Goal: Task Accomplishment & Management: Use online tool/utility

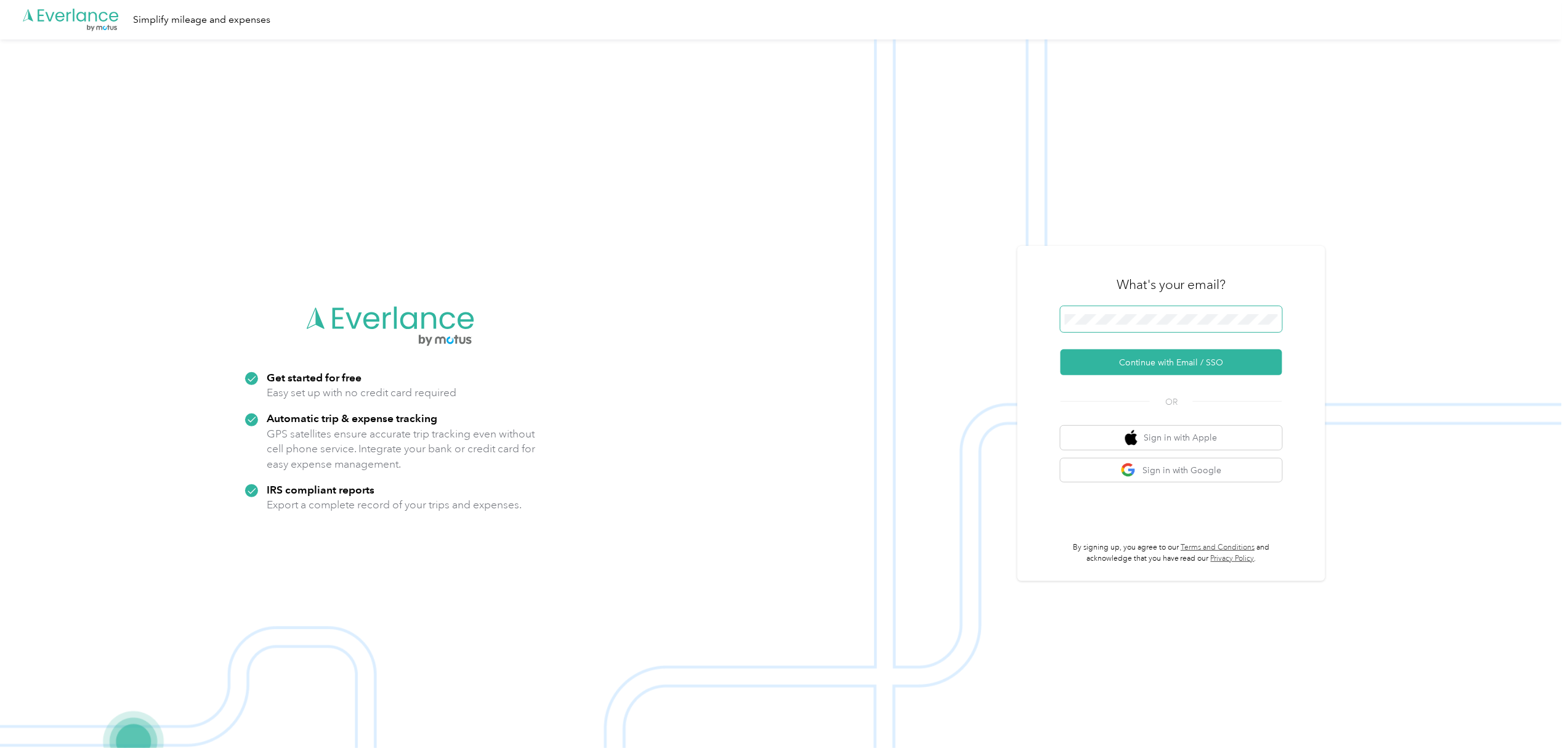
click at [1128, 326] on span at bounding box center [1171, 319] width 222 height 26
click at [1176, 363] on button "Continue with Email / SSO" at bounding box center [1171, 362] width 222 height 26
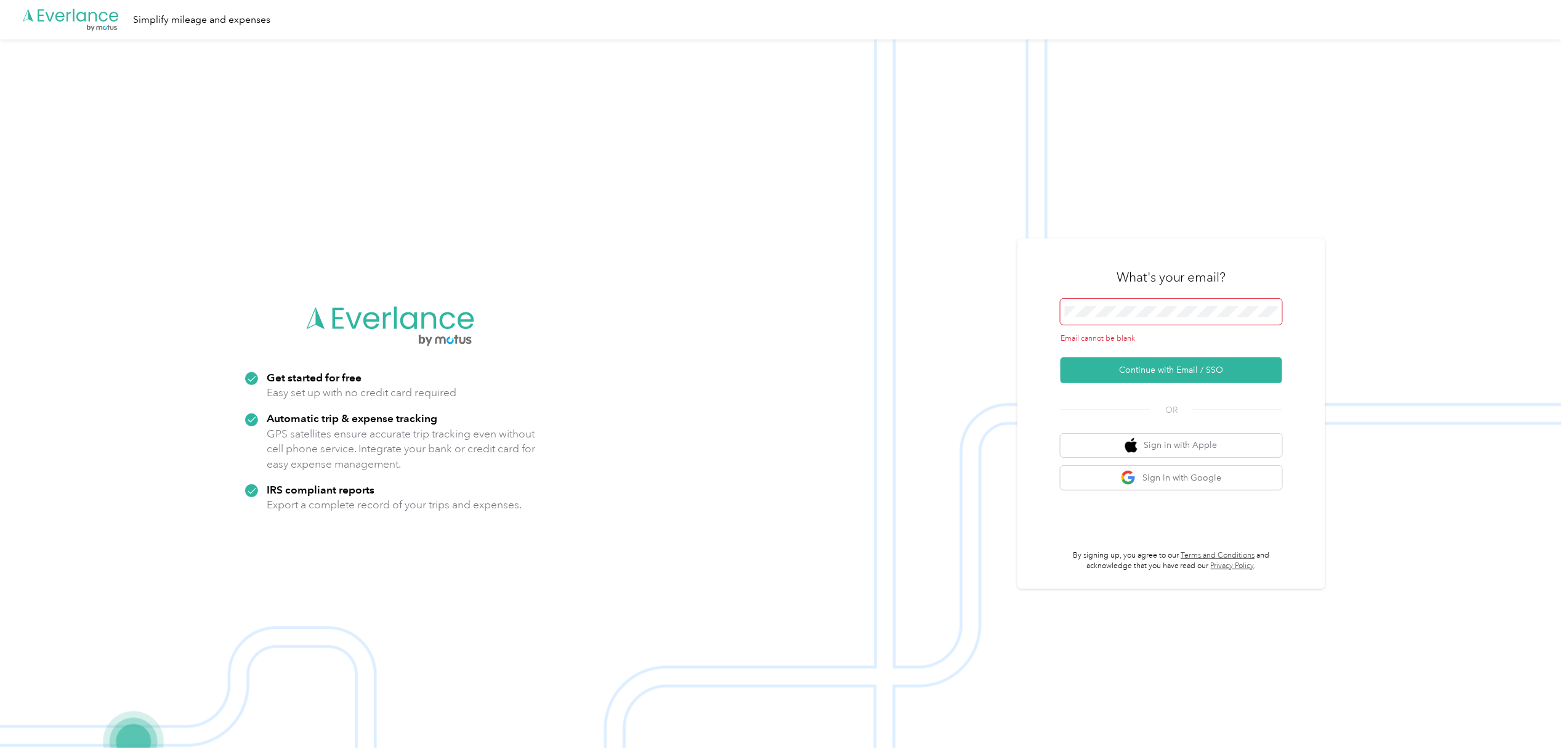
click at [1110, 318] on span at bounding box center [1171, 312] width 222 height 26
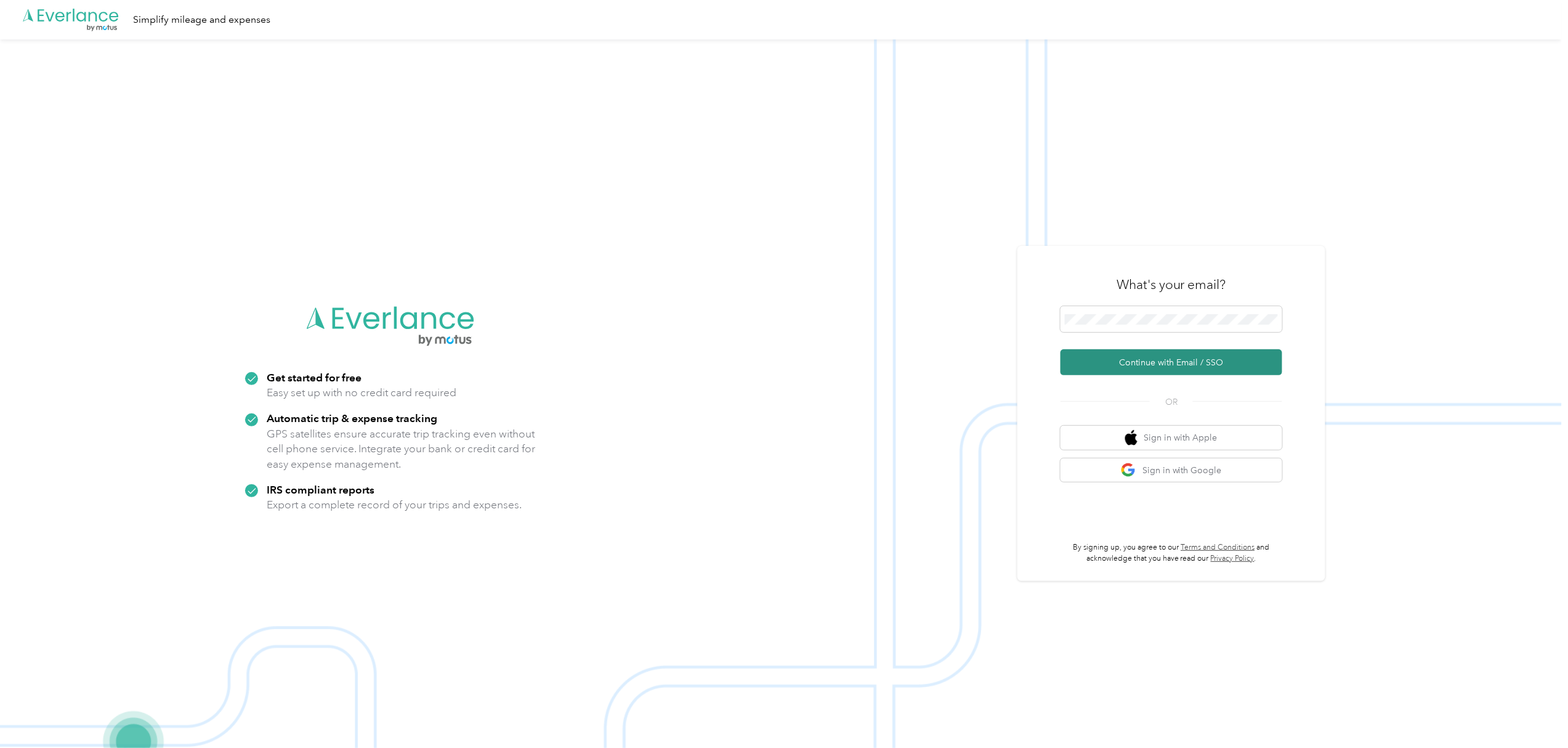
click at [1183, 363] on button "Continue with Email / SSO" at bounding box center [1171, 362] width 222 height 26
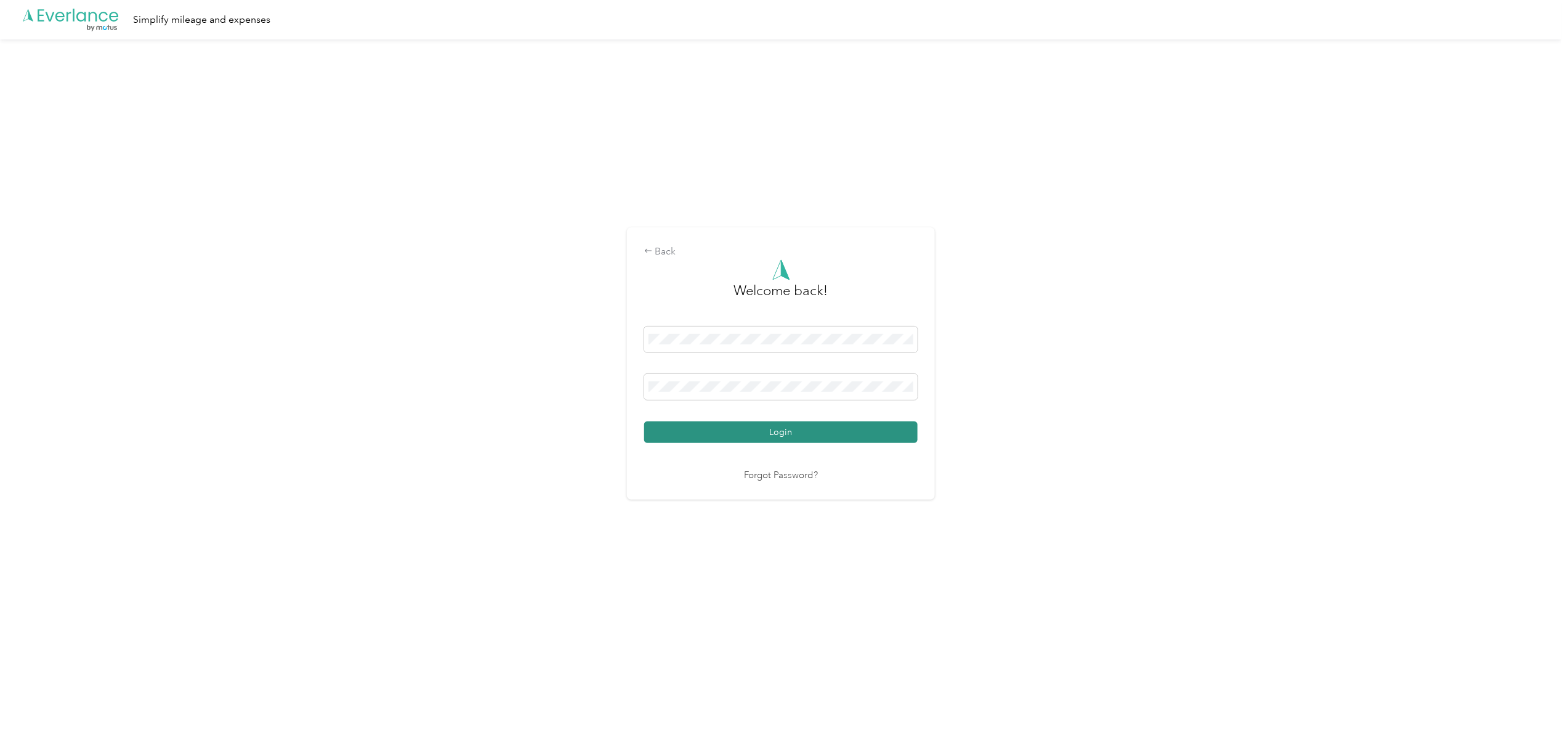
click at [720, 426] on button "Login" at bounding box center [780, 432] width 273 height 22
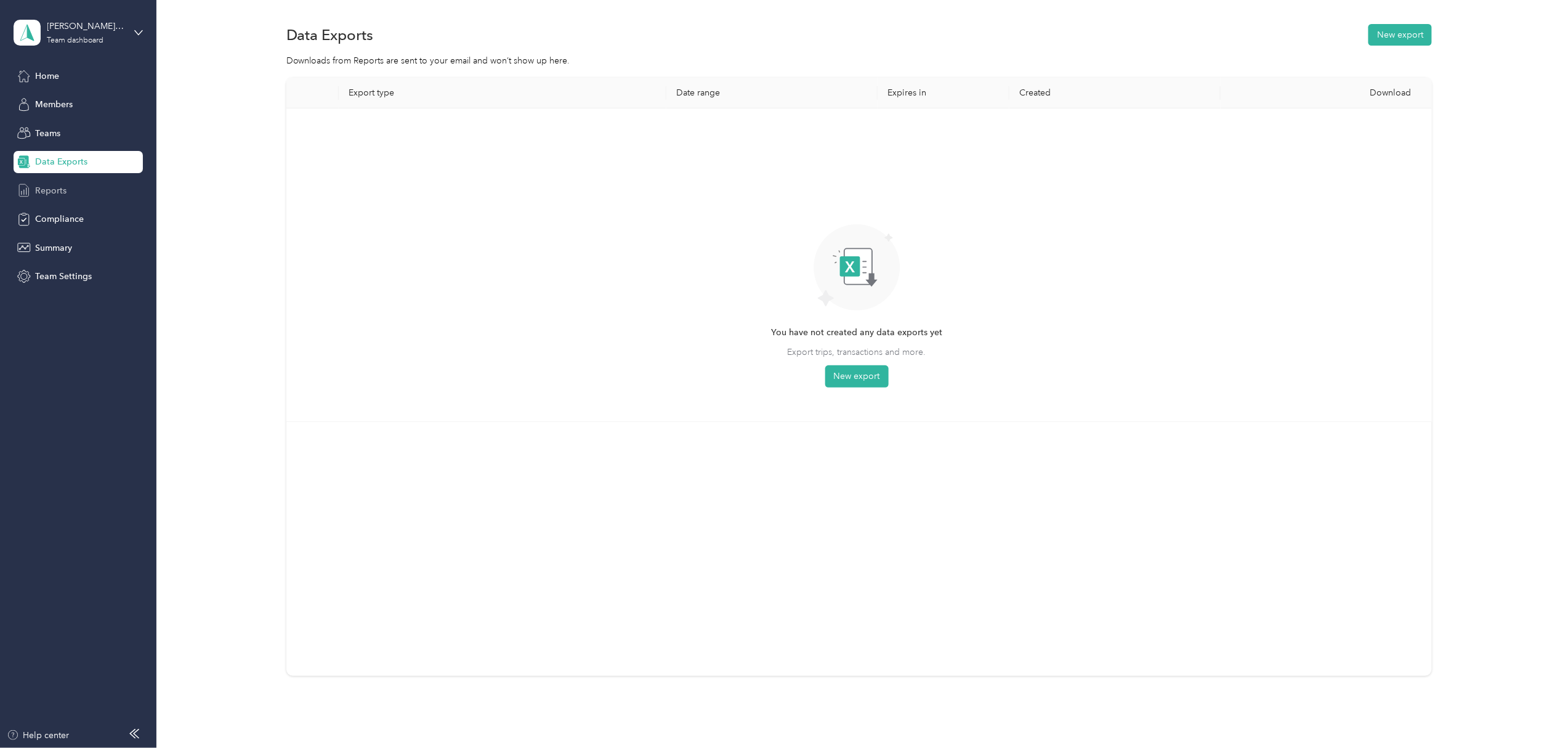
click at [42, 193] on span "Reports" at bounding box center [51, 190] width 31 height 13
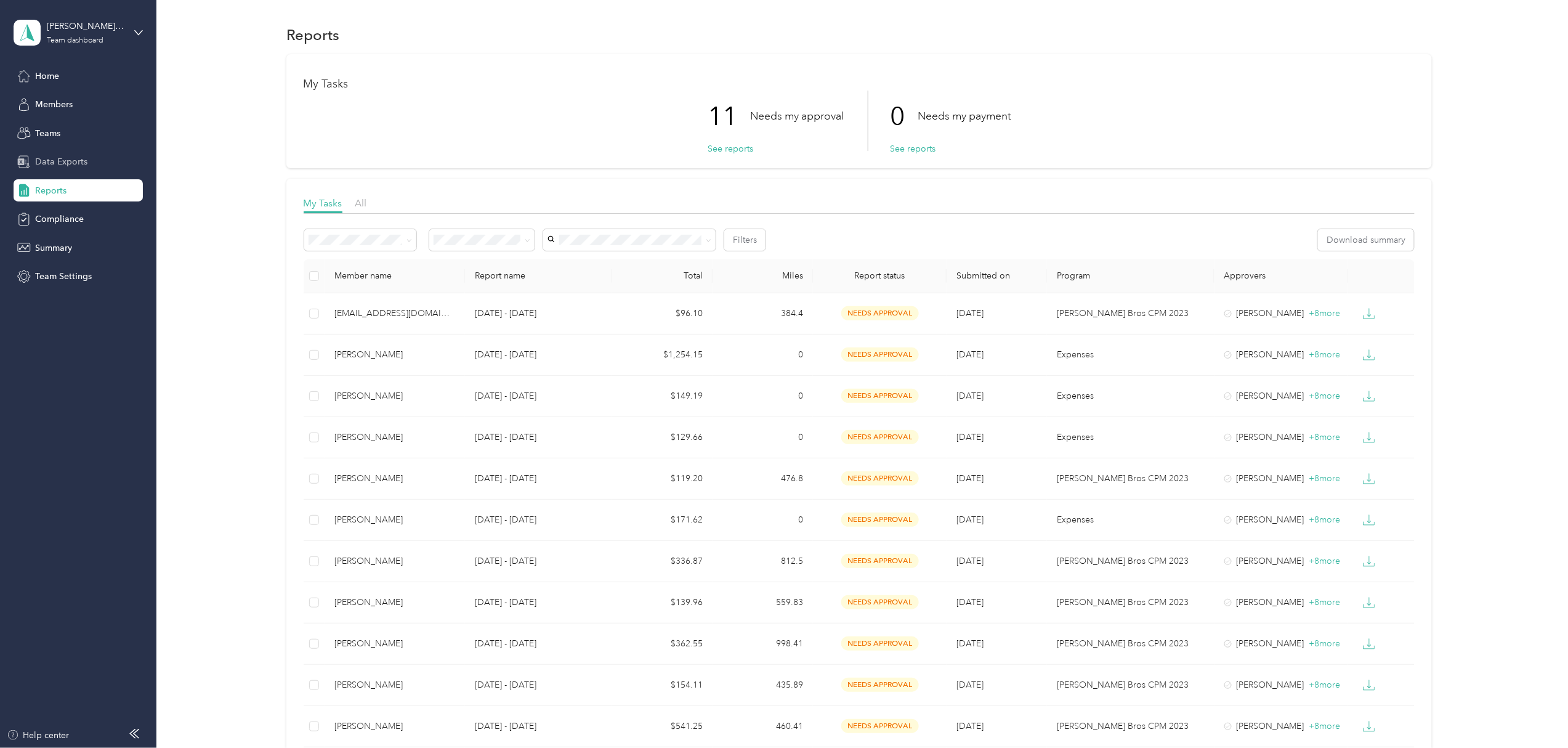
click at [70, 164] on span "Data Exports" at bounding box center [61, 161] width 52 height 13
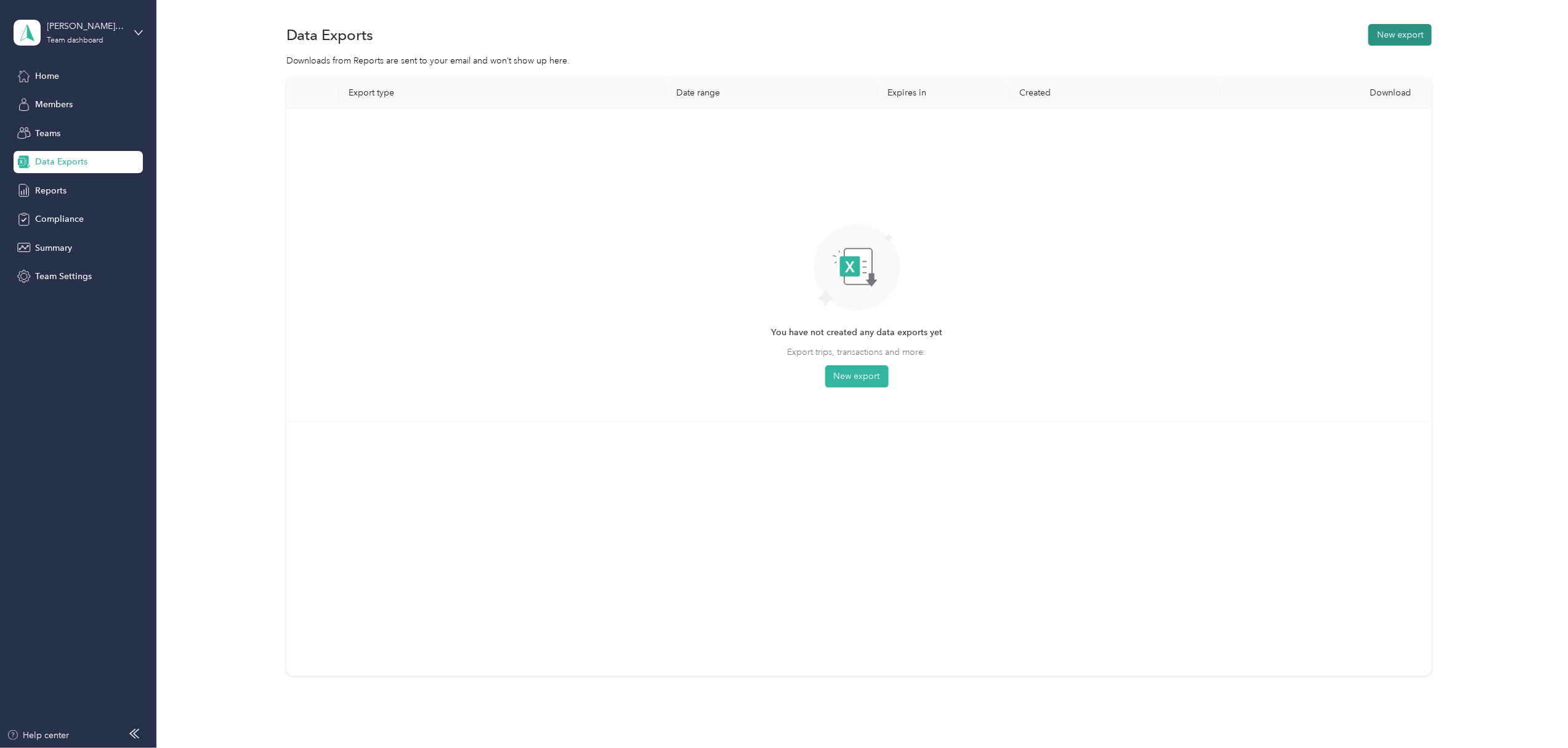
click at [1402, 35] on button "New export" at bounding box center [1400, 35] width 64 height 22
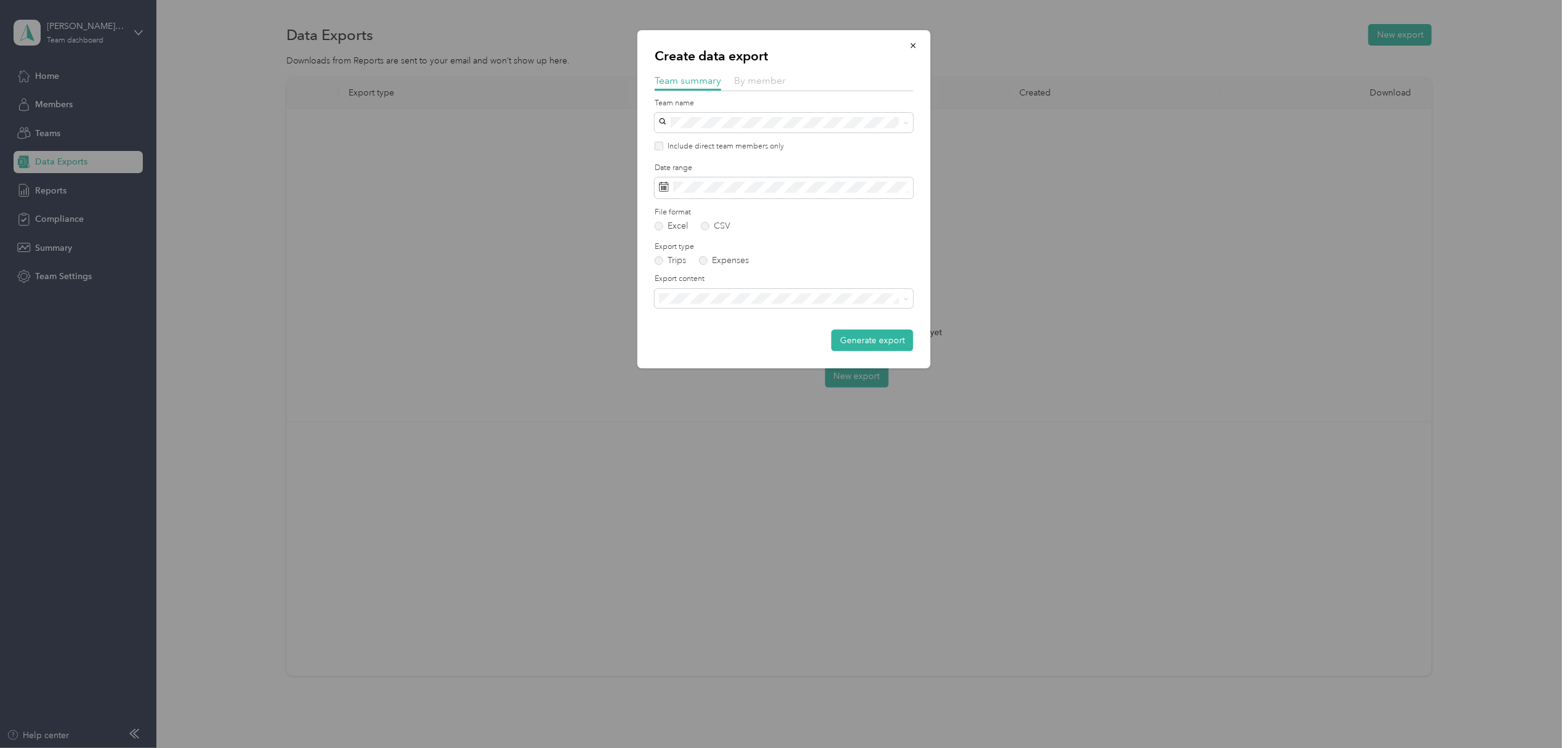
click at [766, 82] on span "By member" at bounding box center [759, 79] width 51 height 11
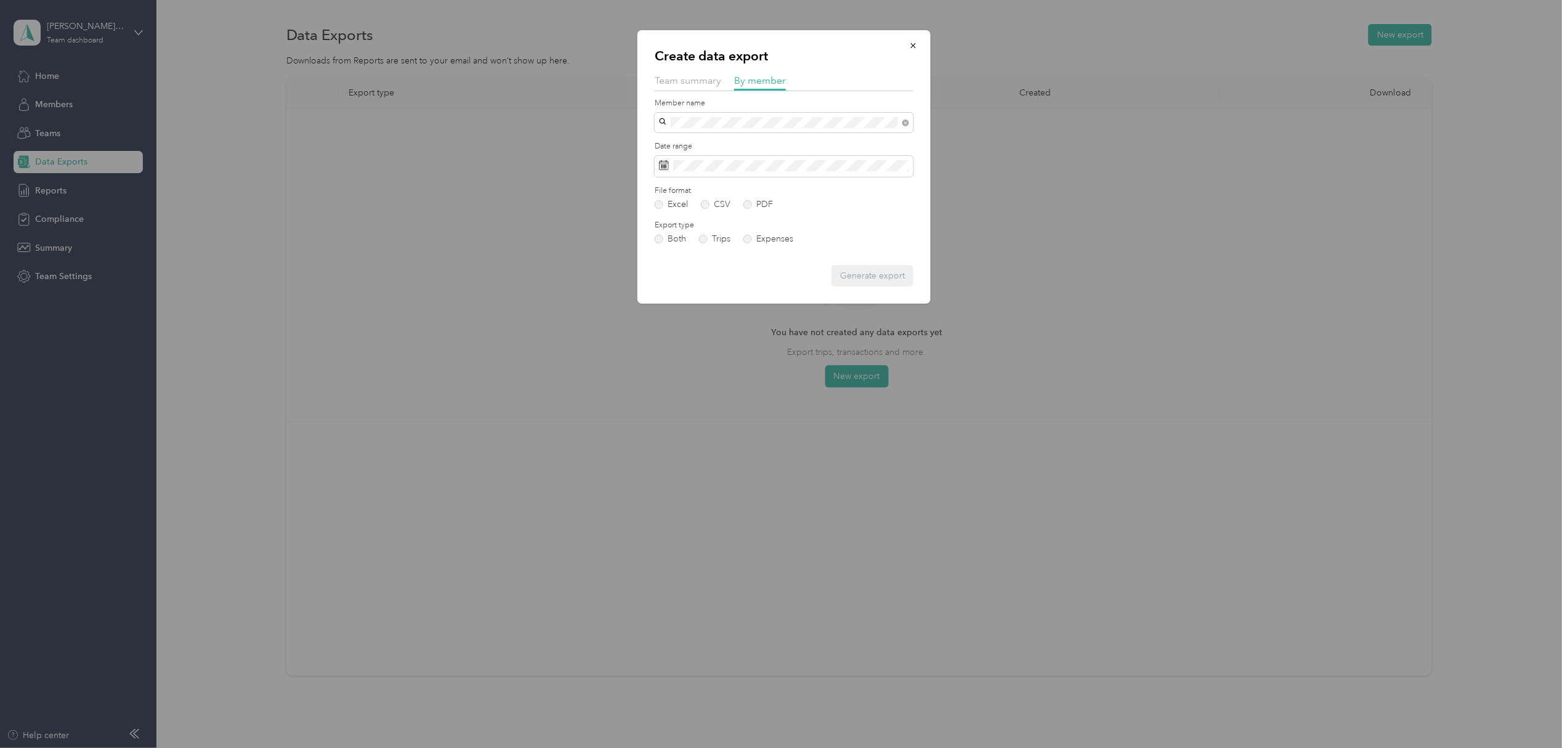
click at [708, 139] on span "[PERSON_NAME]" at bounding box center [697, 142] width 68 height 10
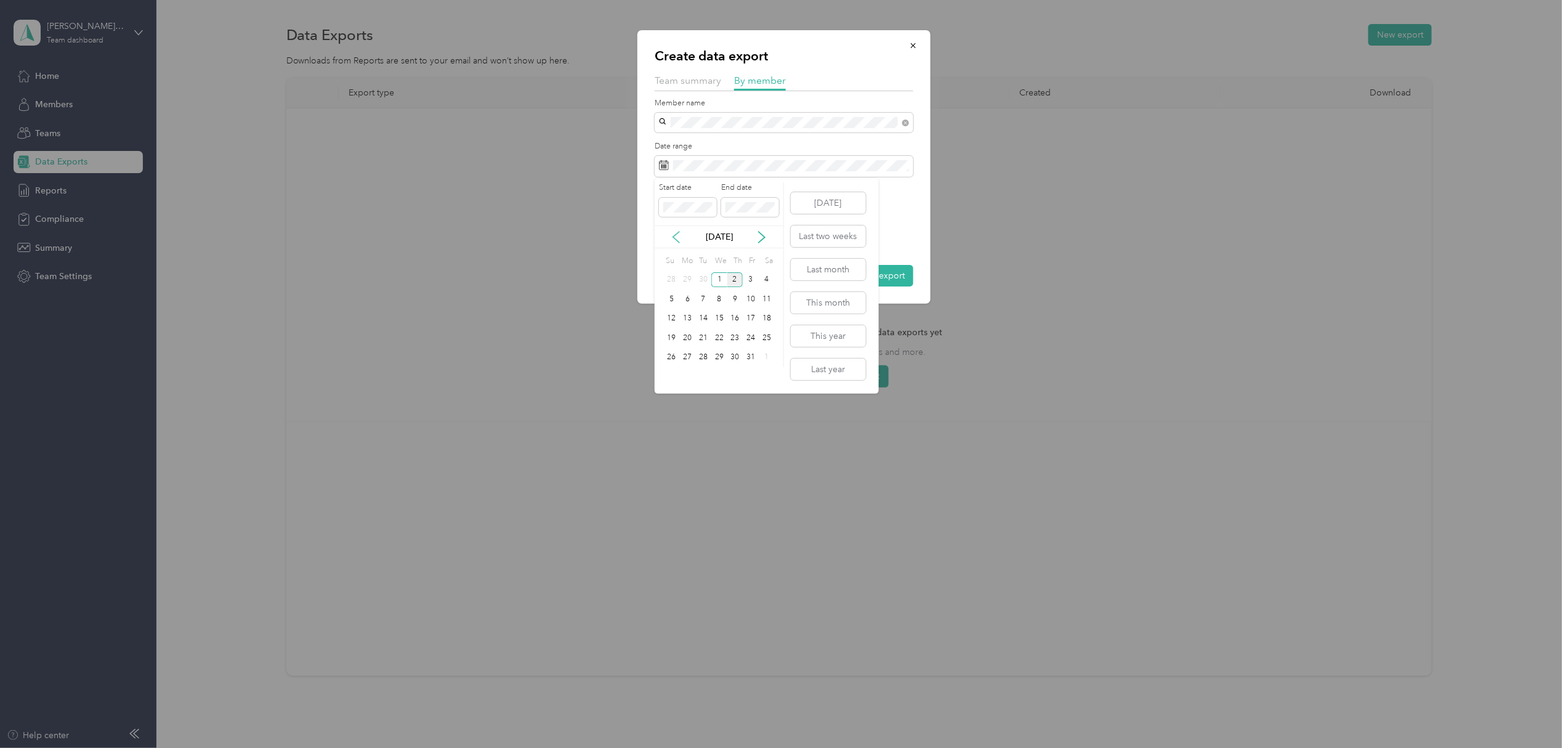
click at [675, 236] on icon at bounding box center [676, 237] width 12 height 12
click at [686, 274] on div "1" at bounding box center [688, 280] width 16 height 16
click at [705, 355] on div "30" at bounding box center [703, 358] width 16 height 16
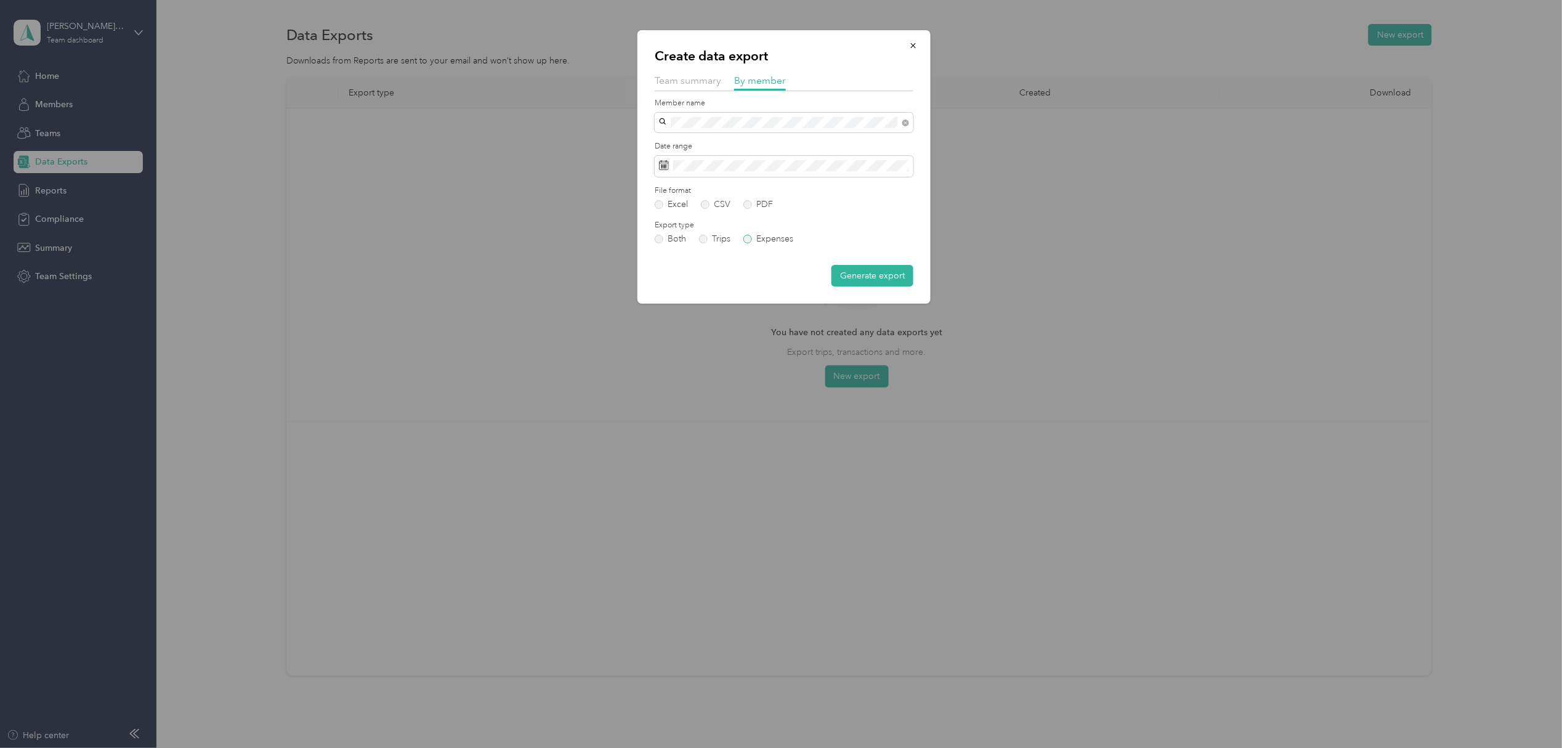
click at [752, 235] on label "Expenses" at bounding box center [768, 239] width 50 height 9
click at [873, 273] on button "Generate export" at bounding box center [873, 276] width 82 height 22
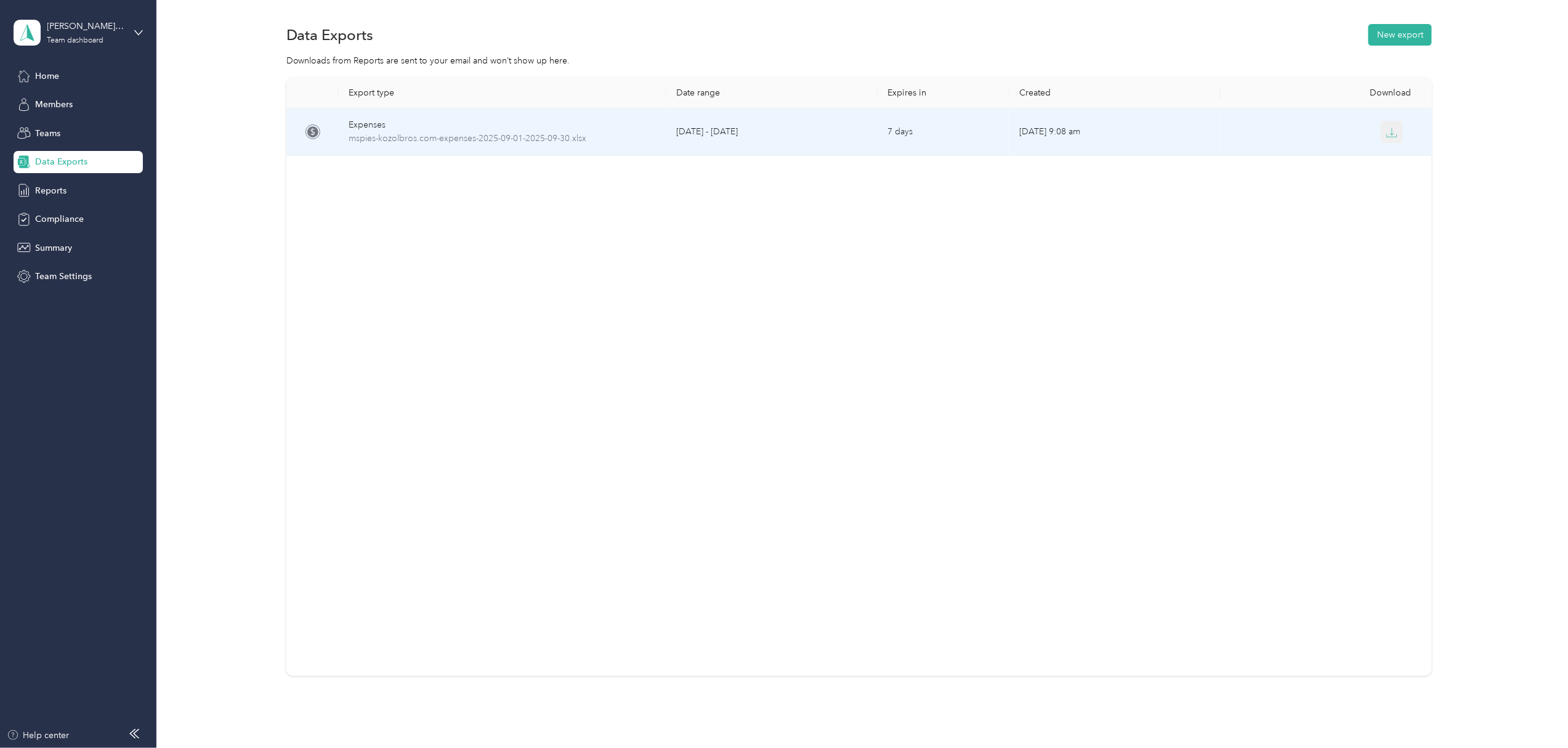
click at [1389, 134] on icon "button" at bounding box center [1392, 132] width 11 height 11
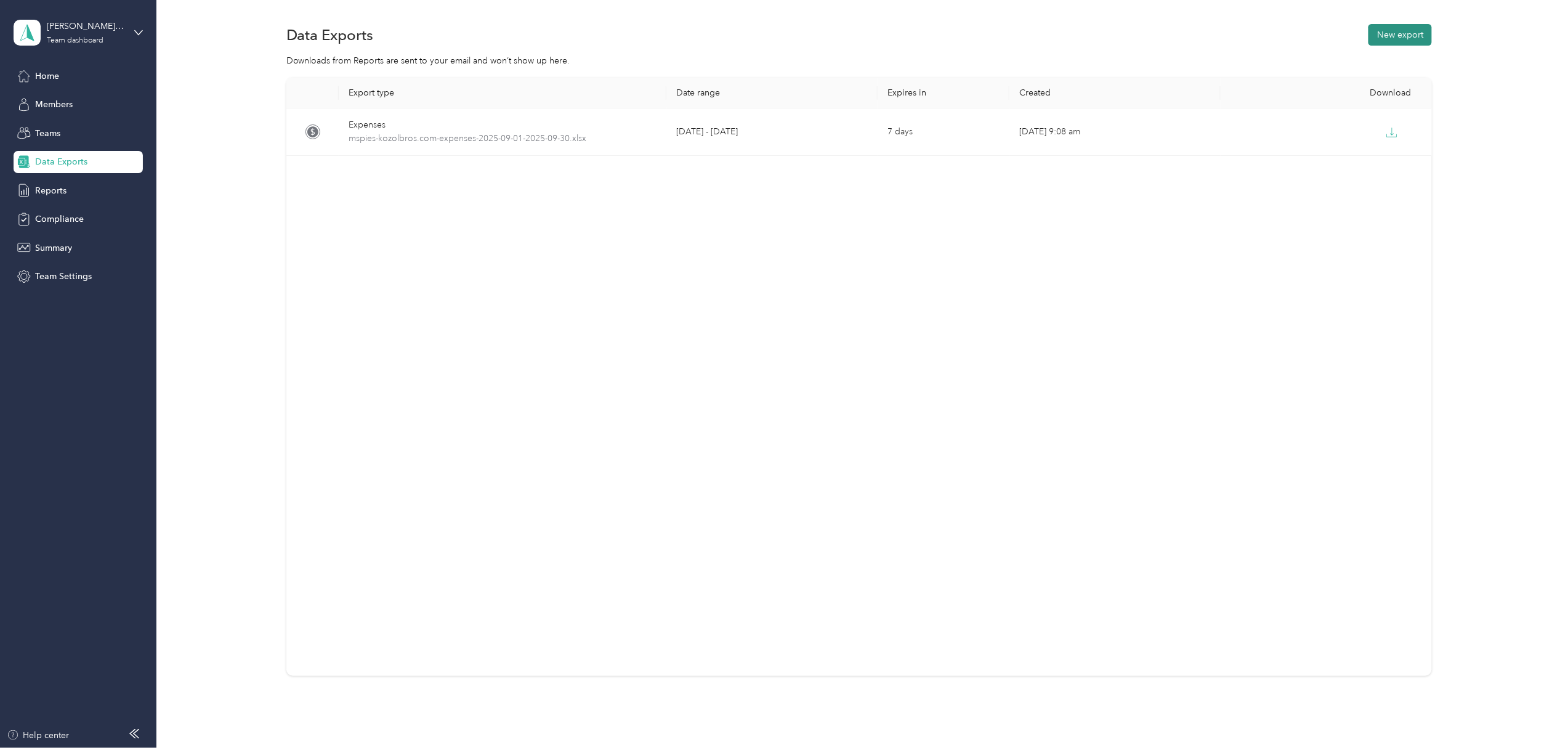
click at [1386, 36] on button "New export" at bounding box center [1400, 35] width 64 height 22
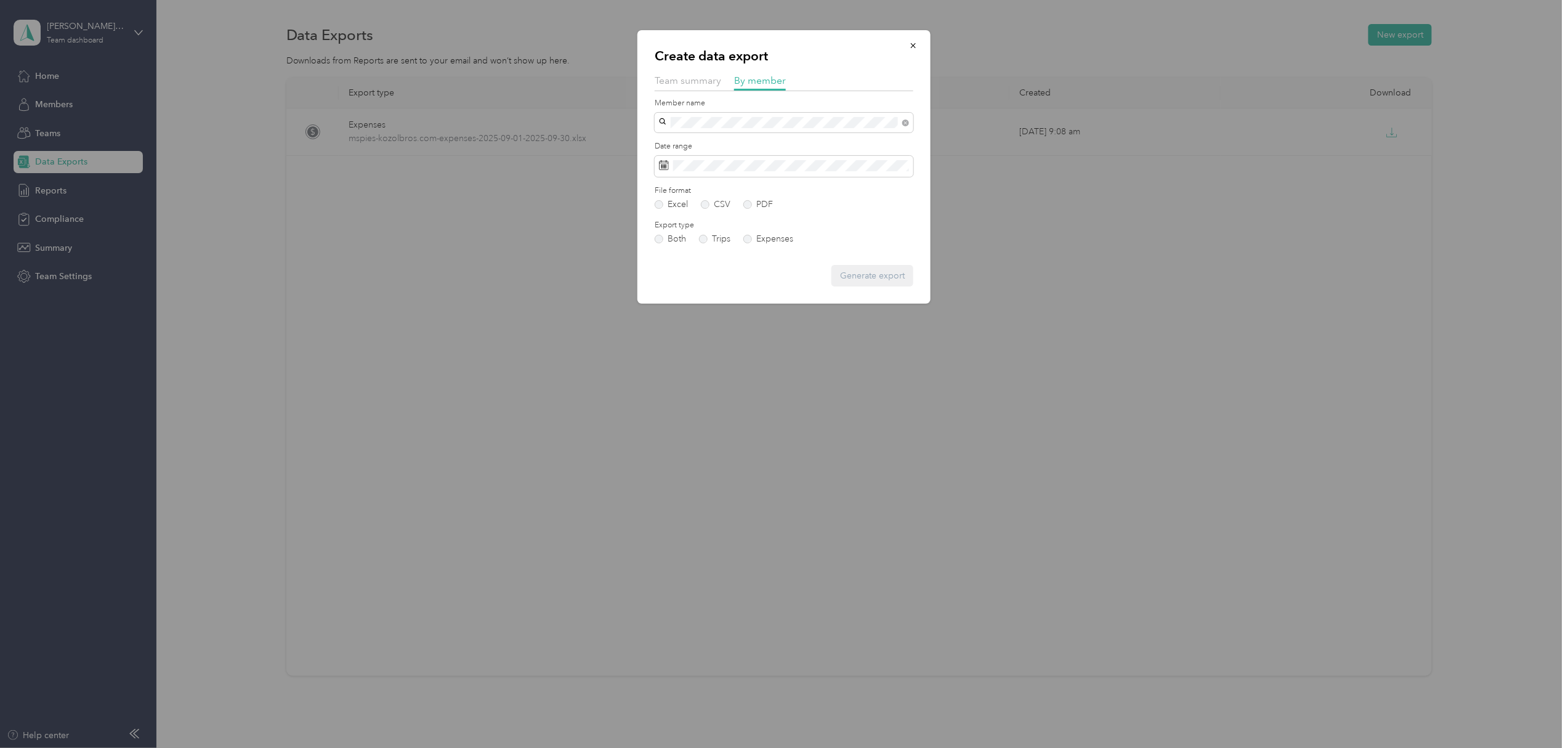
click at [730, 143] on div "[PERSON_NAME]" at bounding box center [784, 144] width 242 height 13
click at [771, 237] on label "Expenses" at bounding box center [768, 239] width 50 height 9
click at [880, 273] on button "Generate export" at bounding box center [873, 276] width 82 height 22
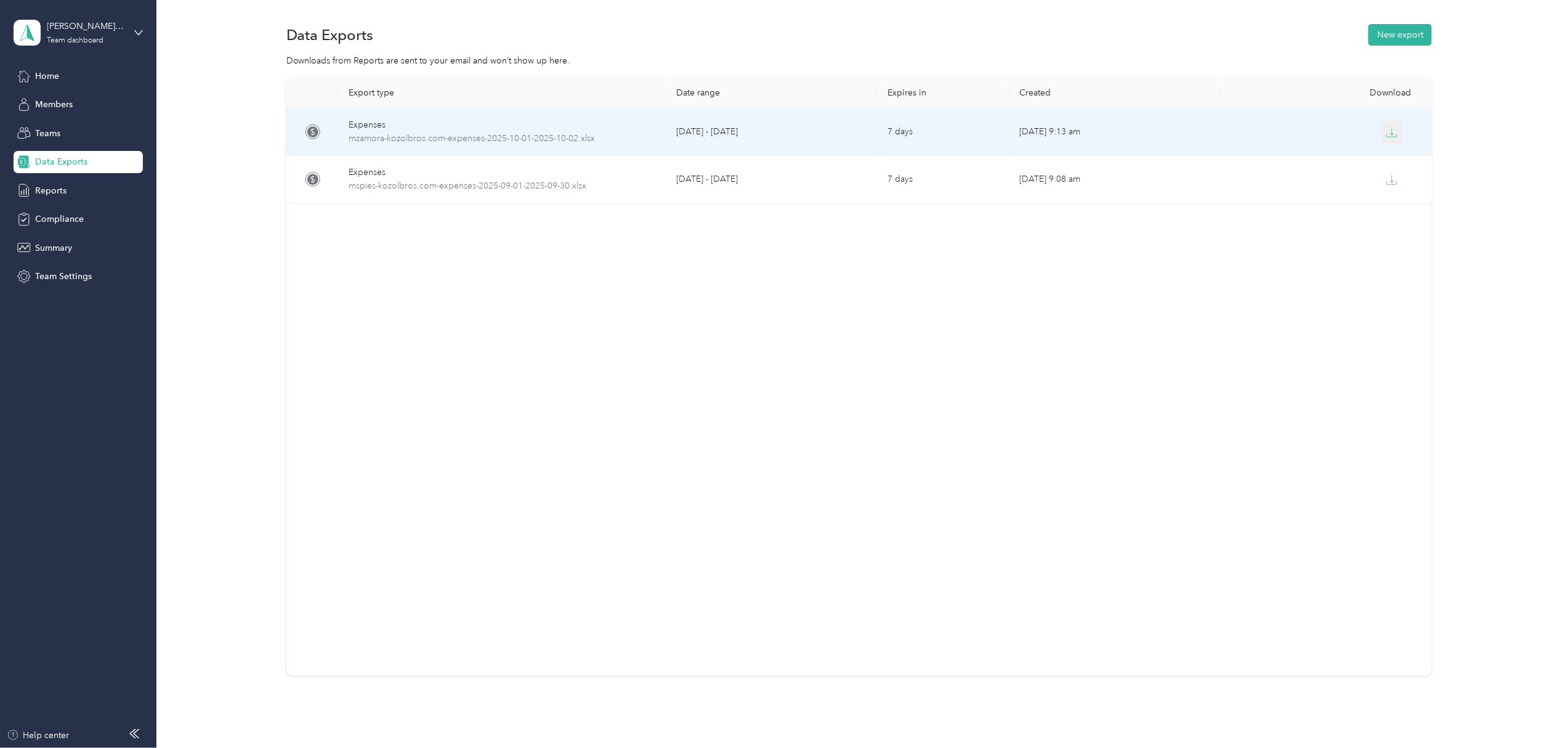
click at [1387, 133] on icon "button" at bounding box center [1392, 132] width 11 height 11
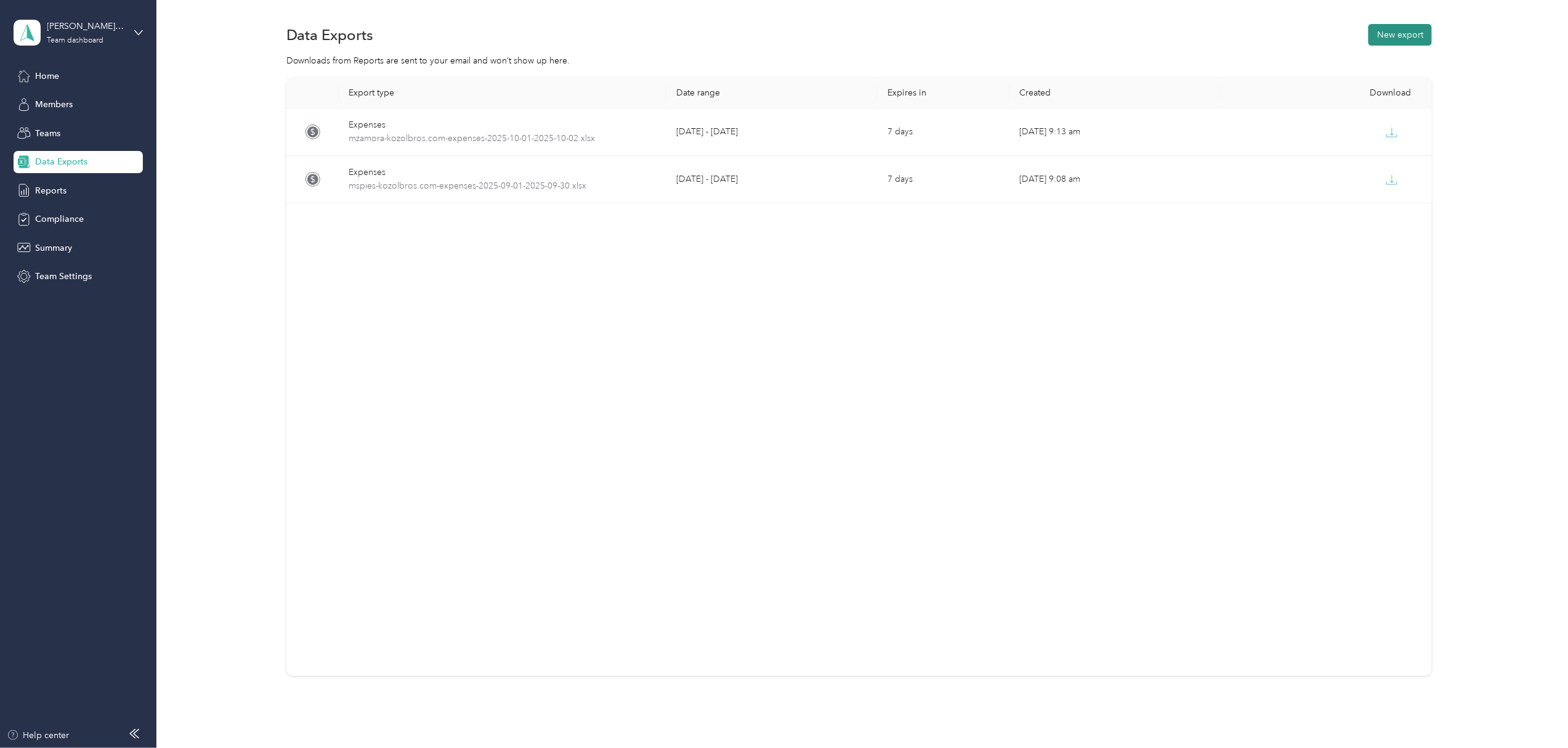
click at [1410, 31] on button "New export" at bounding box center [1400, 35] width 64 height 22
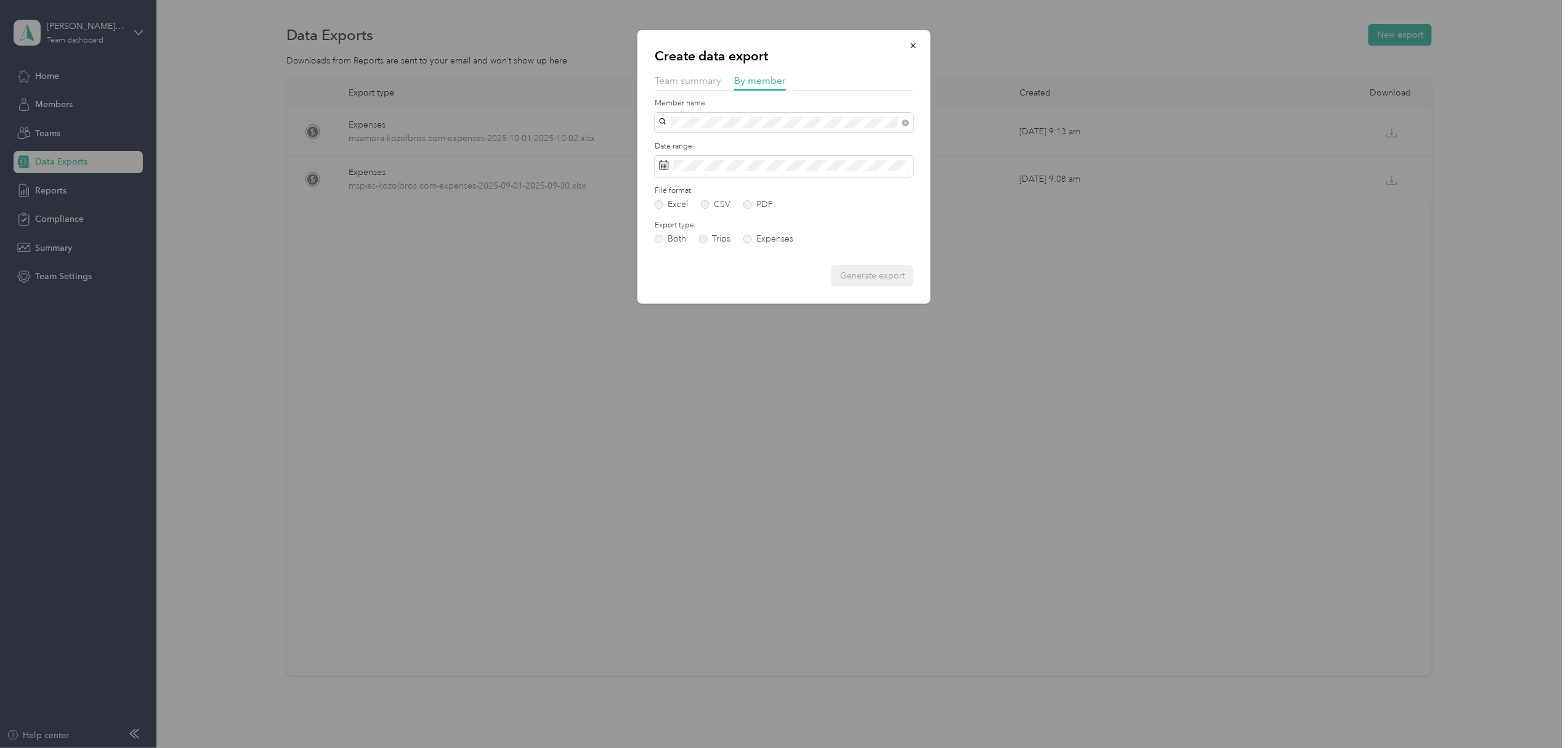
click at [725, 140] on span "[PERSON_NAME]" at bounding box center [697, 145] width 68 height 10
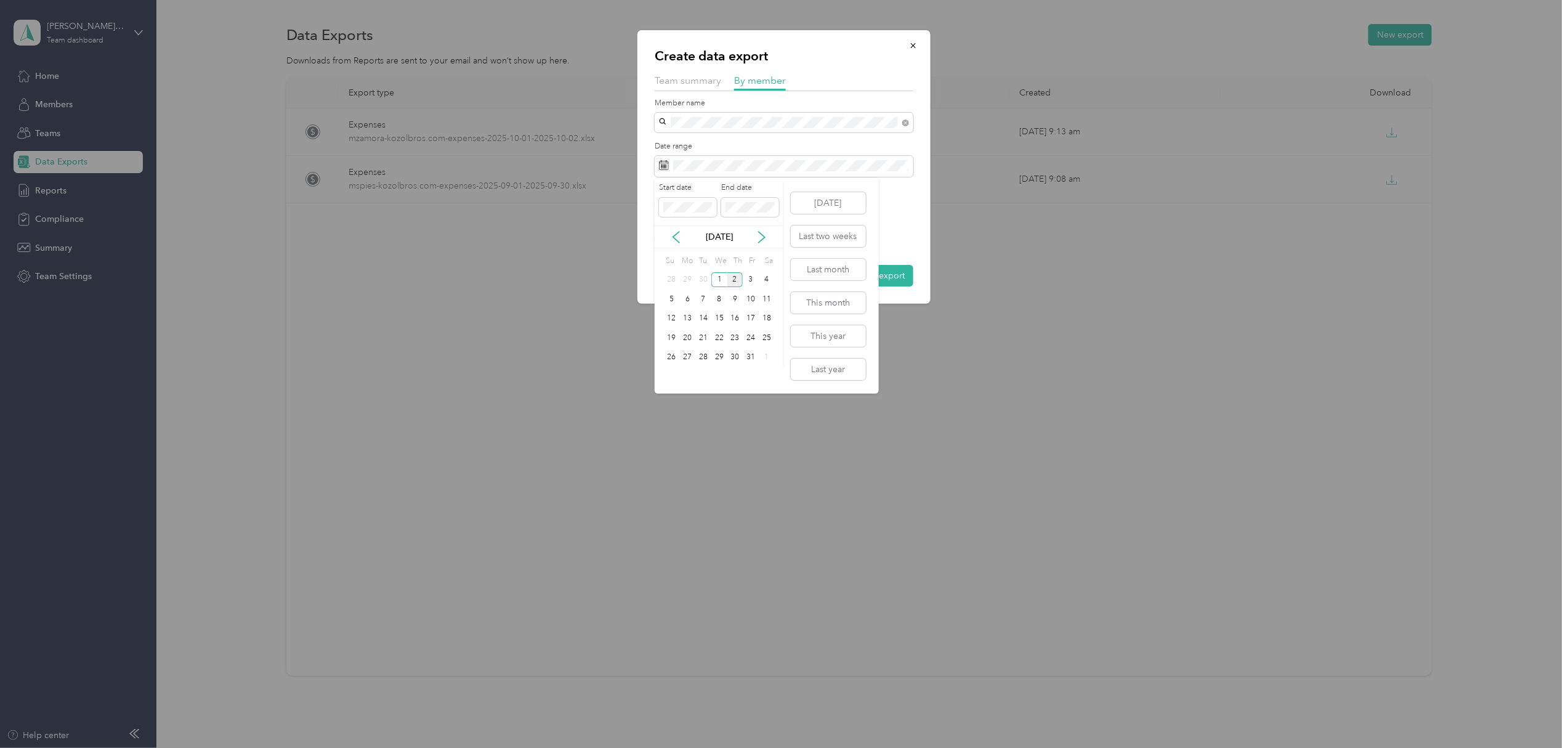
click at [669, 237] on div "[DATE]" at bounding box center [719, 237] width 129 height 13
click at [675, 240] on icon at bounding box center [676, 237] width 12 height 12
click at [684, 278] on div "1" at bounding box center [688, 280] width 16 height 16
click at [705, 359] on div "30" at bounding box center [703, 358] width 16 height 16
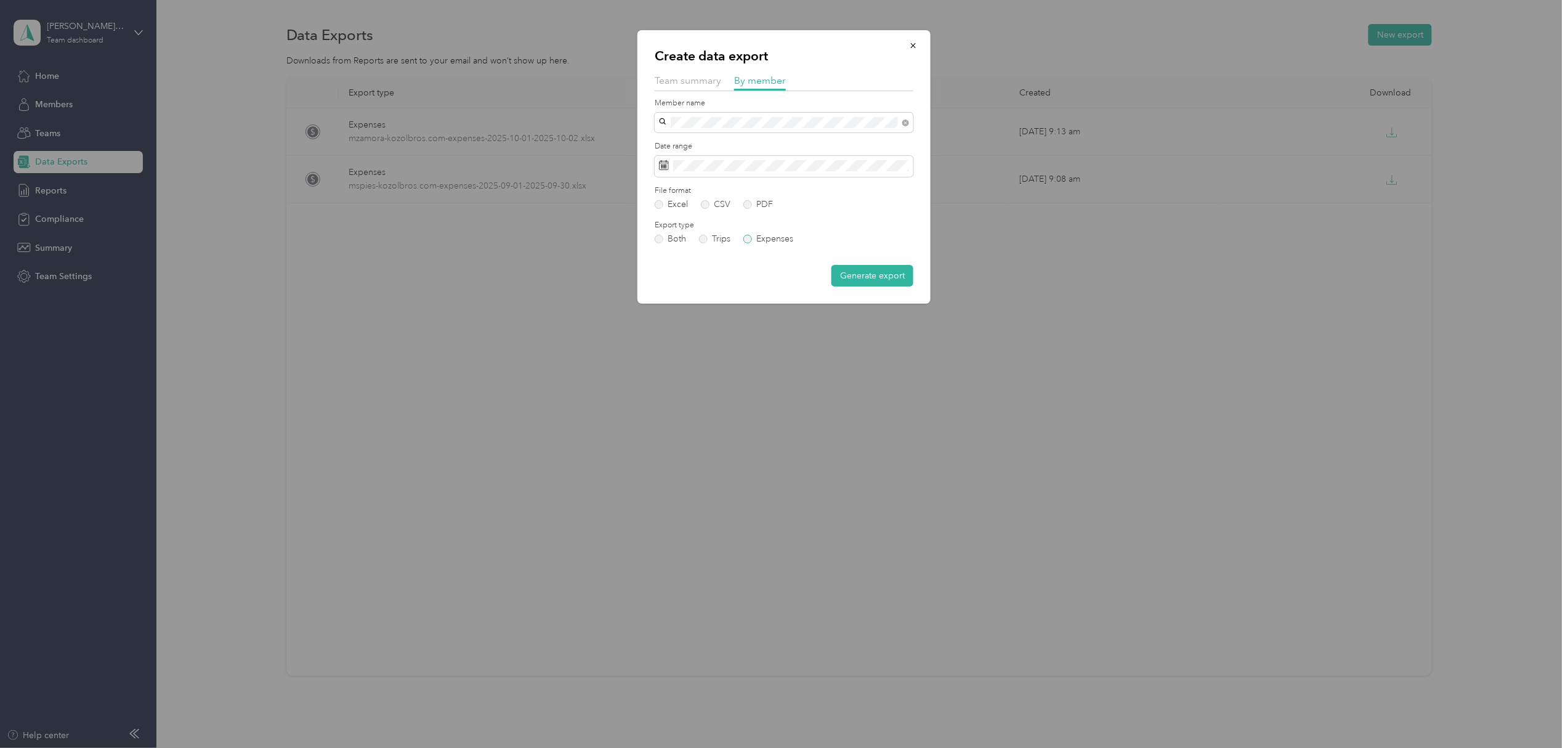
click at [752, 239] on label "Expenses" at bounding box center [768, 239] width 50 height 9
click at [876, 276] on button "Generate export" at bounding box center [873, 276] width 82 height 22
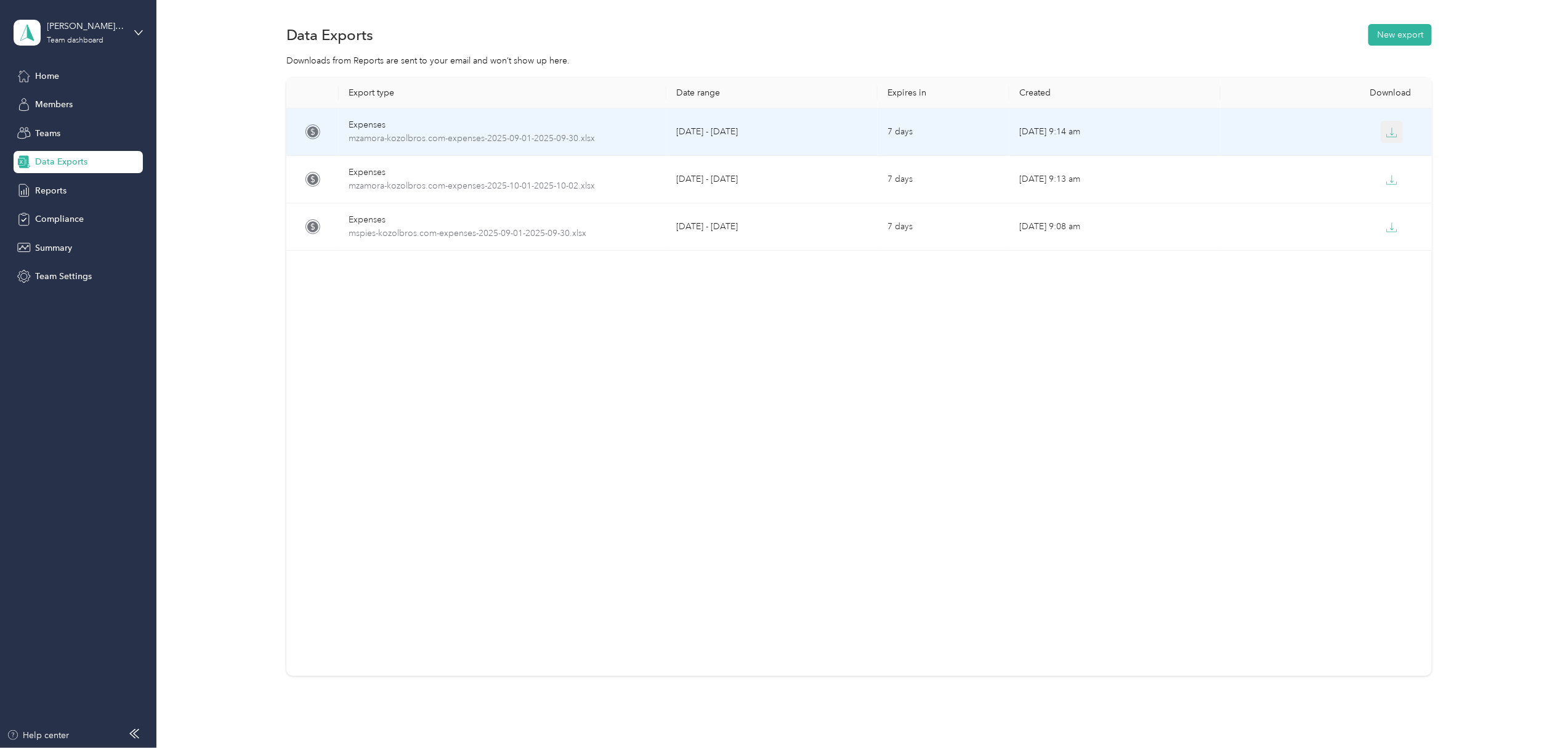
click at [1388, 132] on icon "button" at bounding box center [1392, 132] width 11 height 11
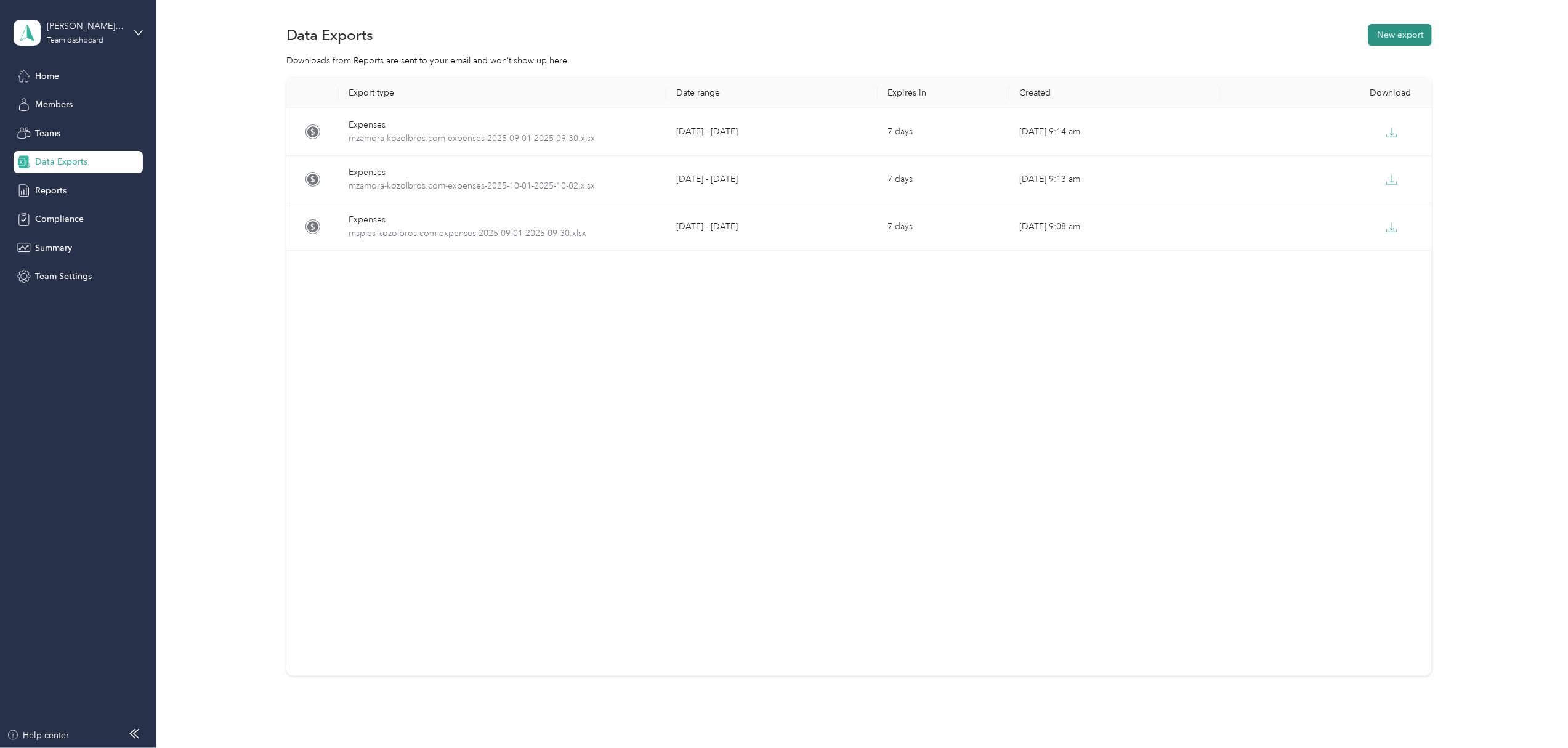
click at [1405, 31] on button "New export" at bounding box center [1400, 35] width 64 height 22
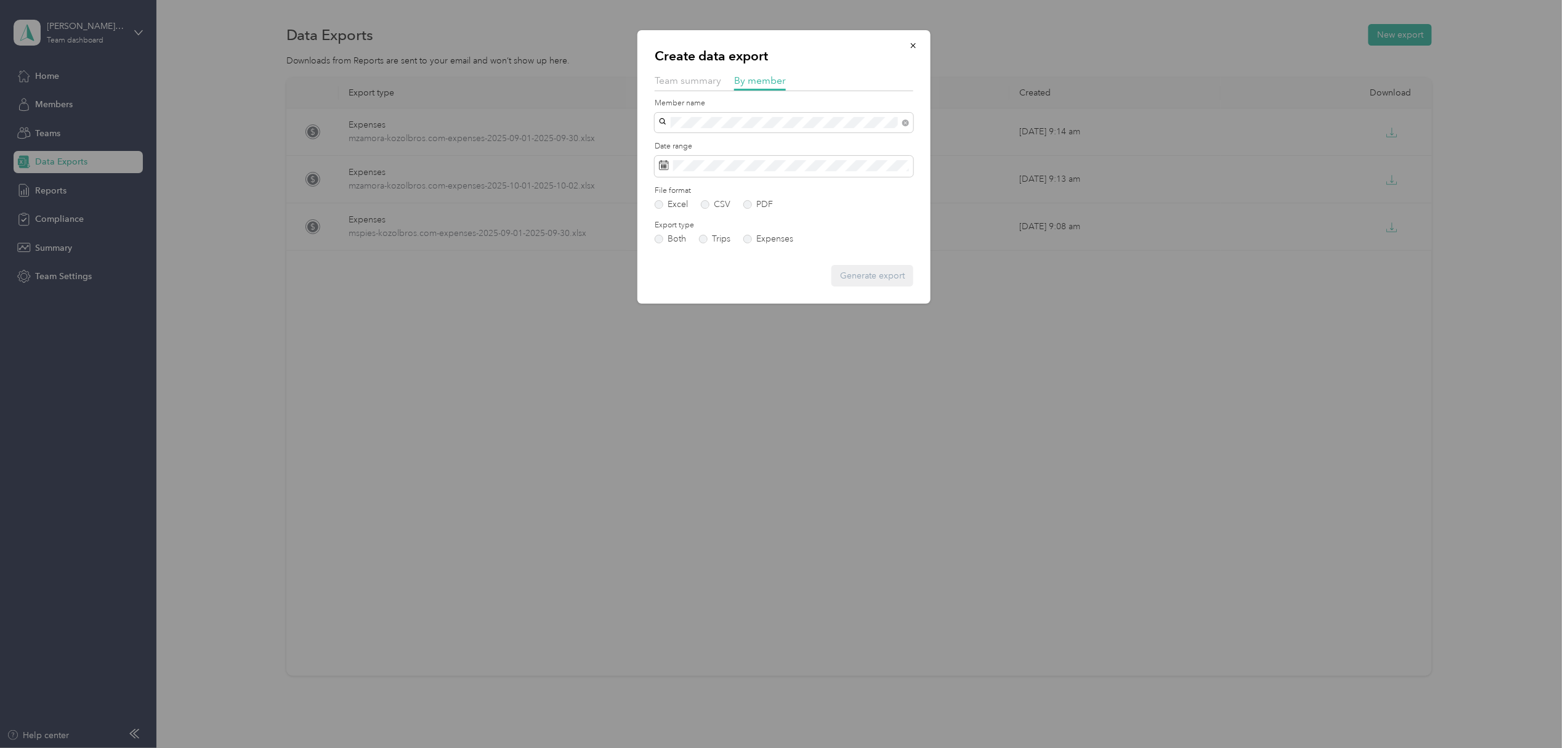
click at [726, 141] on div "[PERSON_NAME]" at bounding box center [784, 144] width 242 height 13
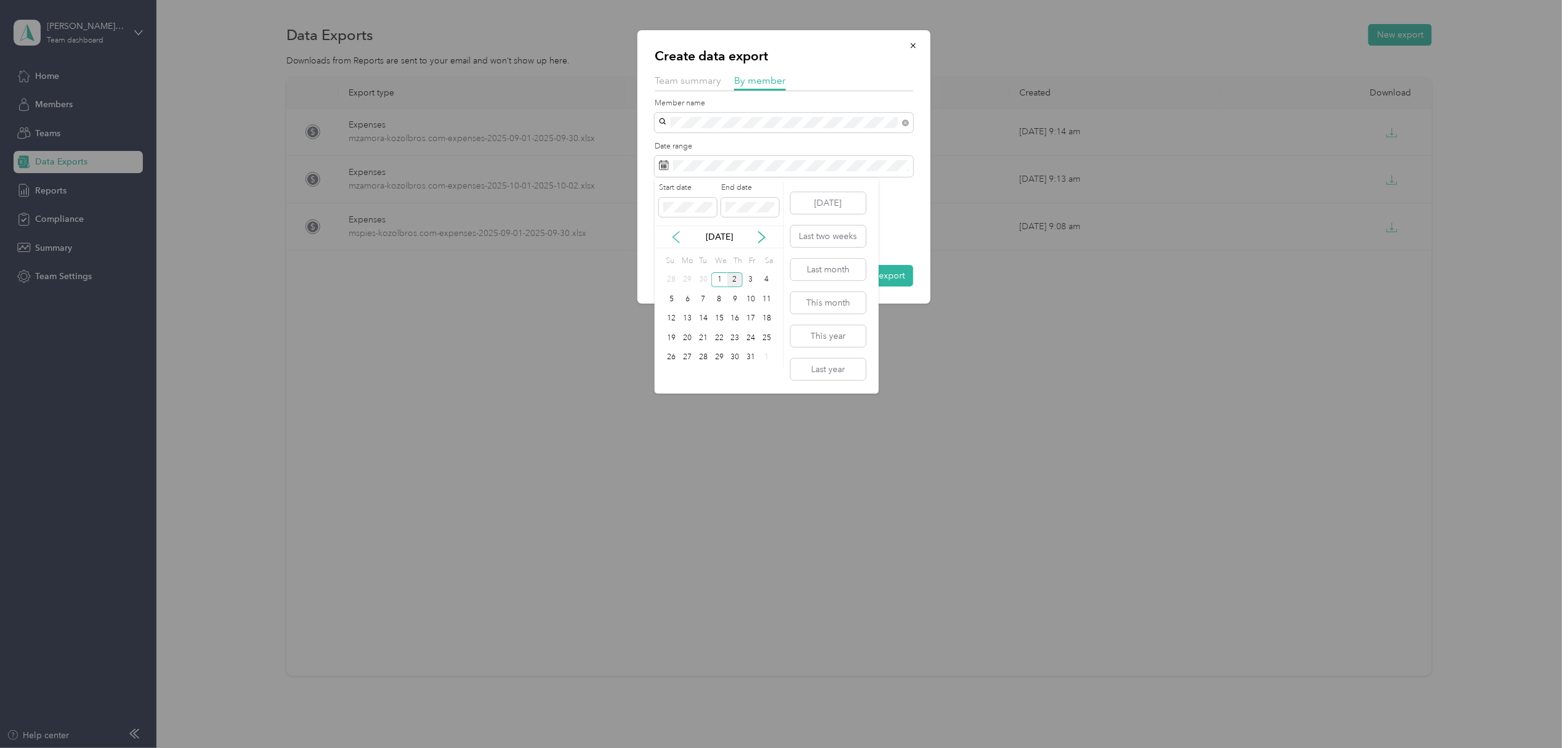
click at [679, 237] on icon at bounding box center [676, 237] width 12 height 12
click at [688, 282] on div "1" at bounding box center [688, 280] width 16 height 16
click at [705, 359] on div "30" at bounding box center [703, 358] width 16 height 16
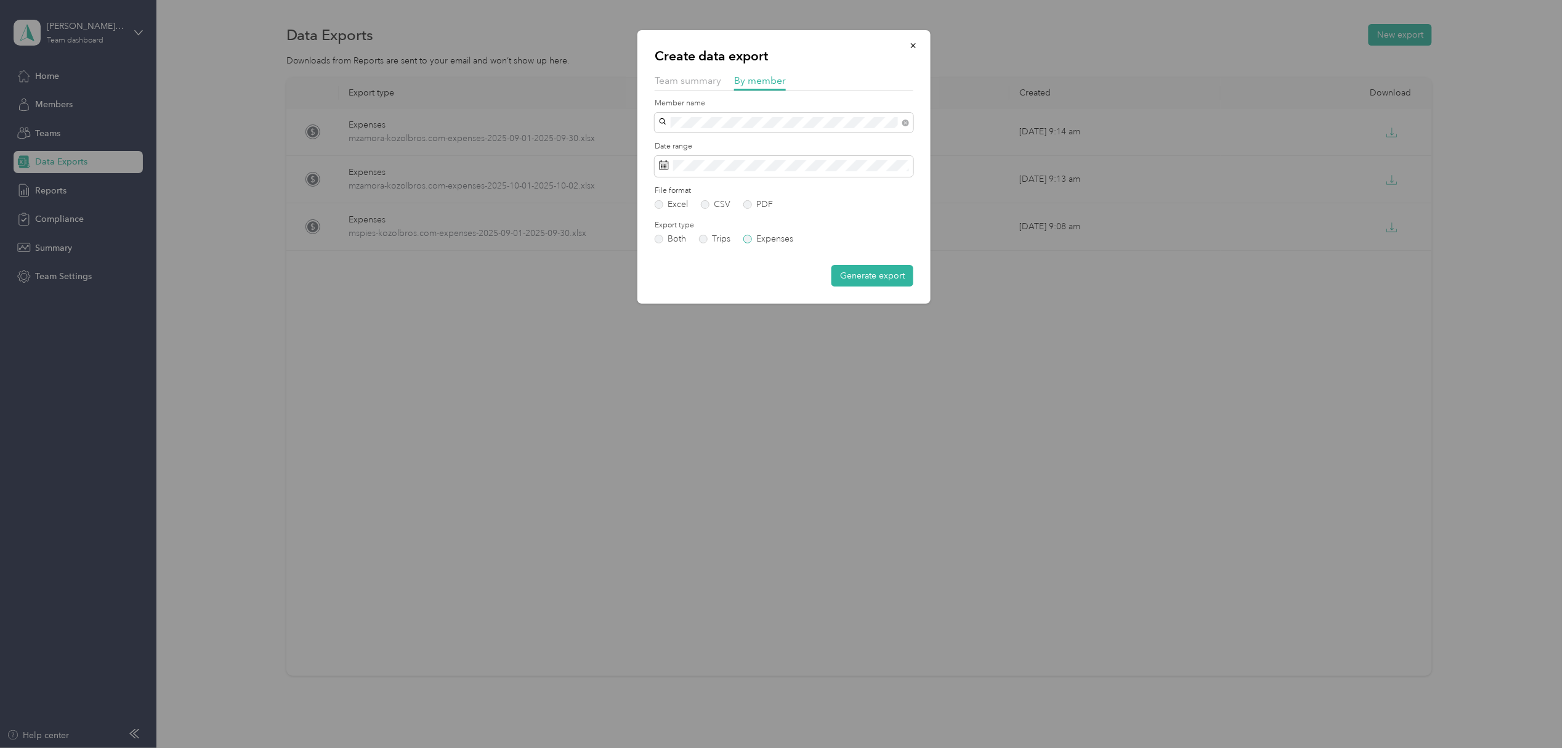
click at [750, 240] on label "Expenses" at bounding box center [768, 239] width 50 height 9
click at [873, 271] on button "Generate export" at bounding box center [873, 276] width 82 height 22
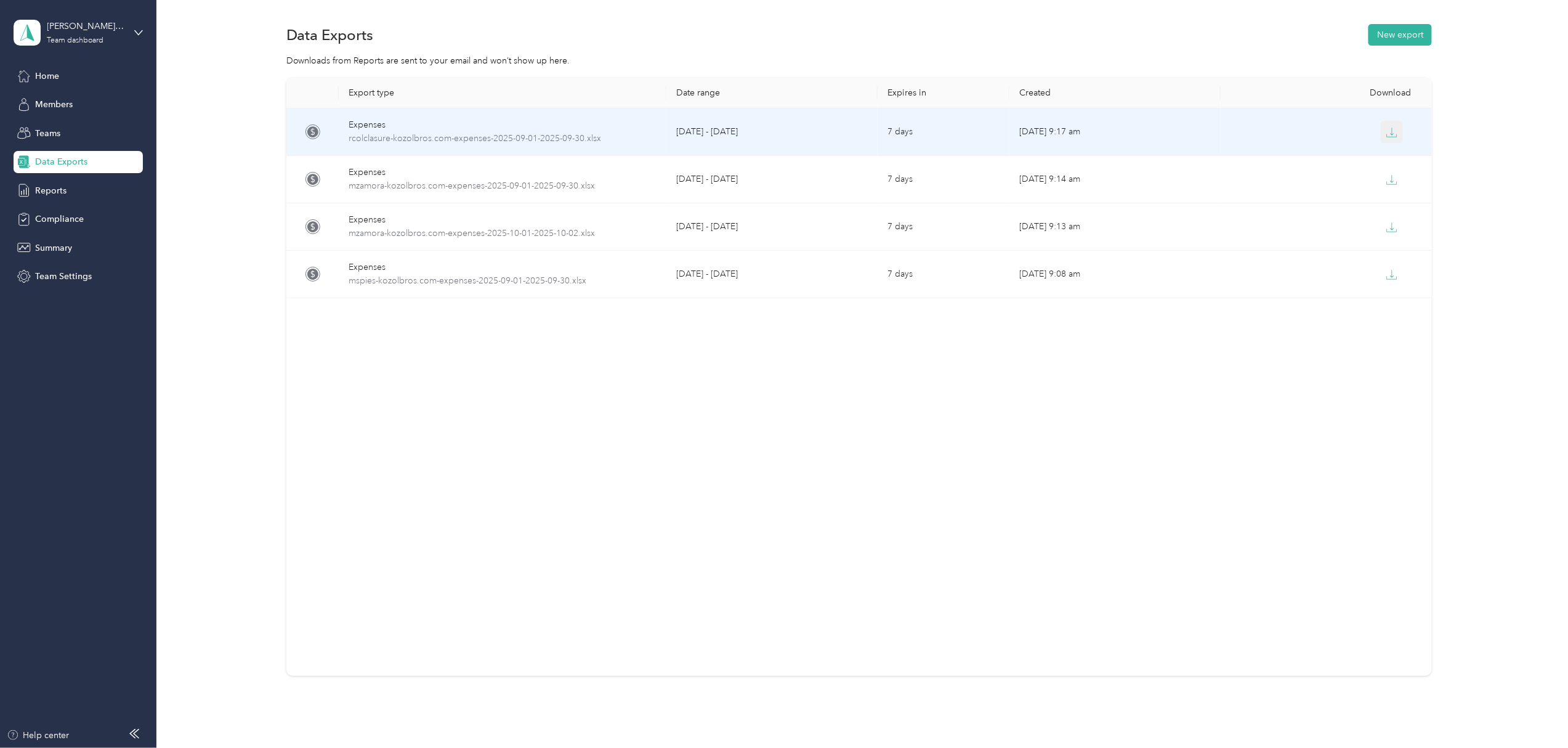
click at [1387, 132] on icon "button" at bounding box center [1392, 132] width 11 height 11
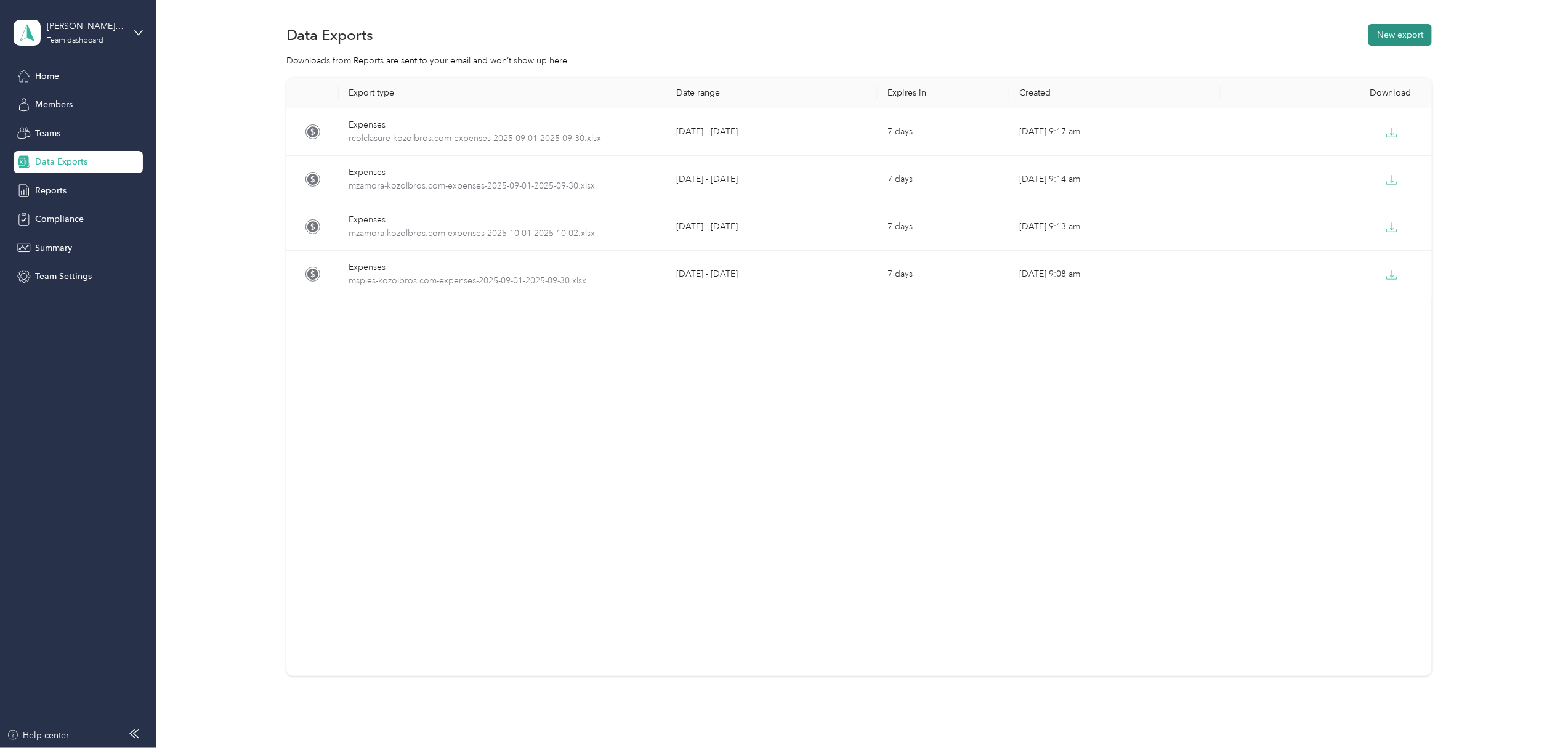
click at [1376, 39] on button "New export" at bounding box center [1400, 35] width 64 height 22
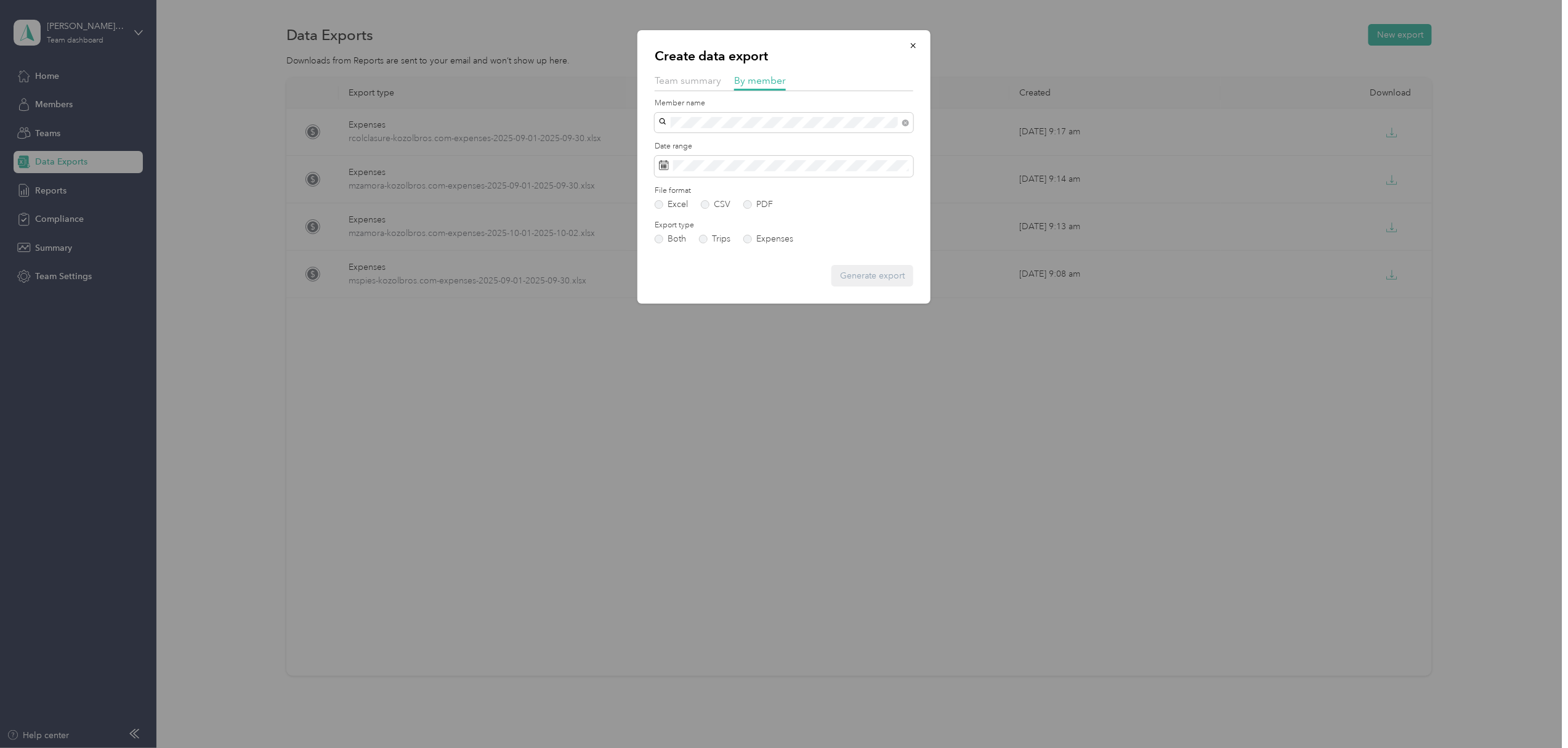
click at [713, 144] on div "[PERSON_NAME]" at bounding box center [784, 139] width 242 height 13
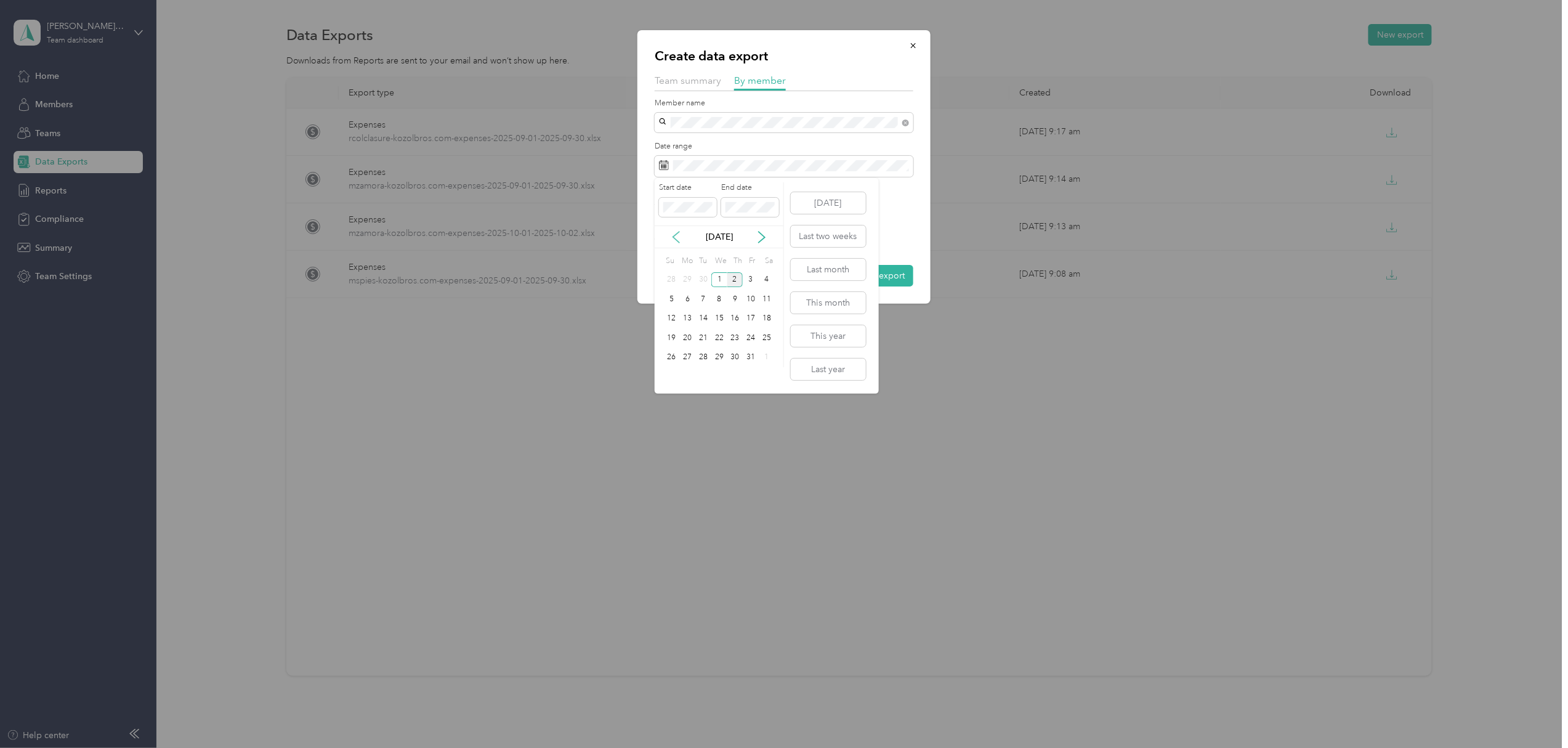
click at [679, 233] on icon at bounding box center [676, 237] width 12 height 12
click at [686, 278] on div "1" at bounding box center [688, 280] width 16 height 16
click at [706, 353] on div "30" at bounding box center [703, 358] width 16 height 16
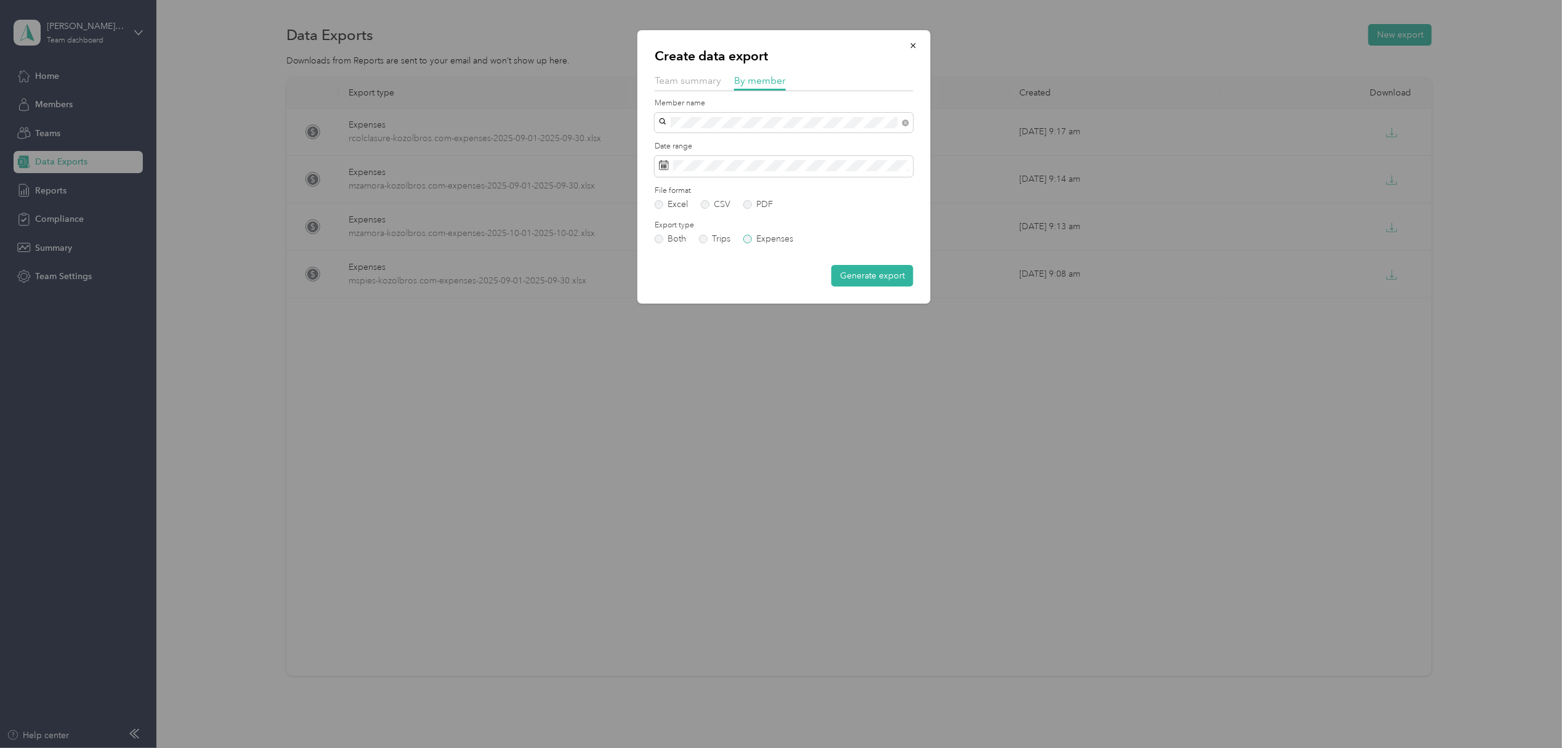
click at [750, 240] on label "Expenses" at bounding box center [768, 239] width 50 height 9
click at [867, 281] on button "Generate export" at bounding box center [873, 276] width 82 height 22
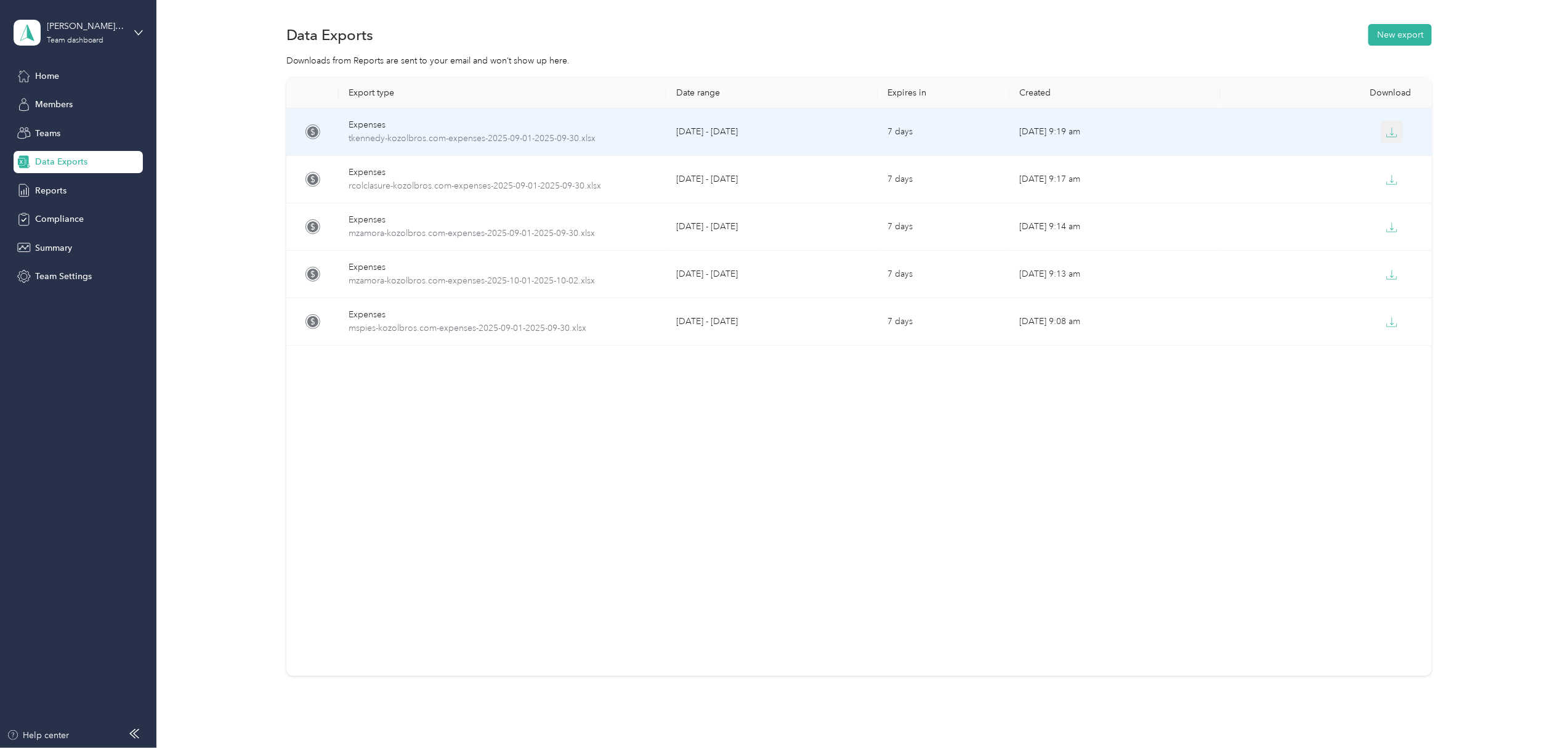
click at [1381, 133] on button "button" at bounding box center [1392, 131] width 22 height 22
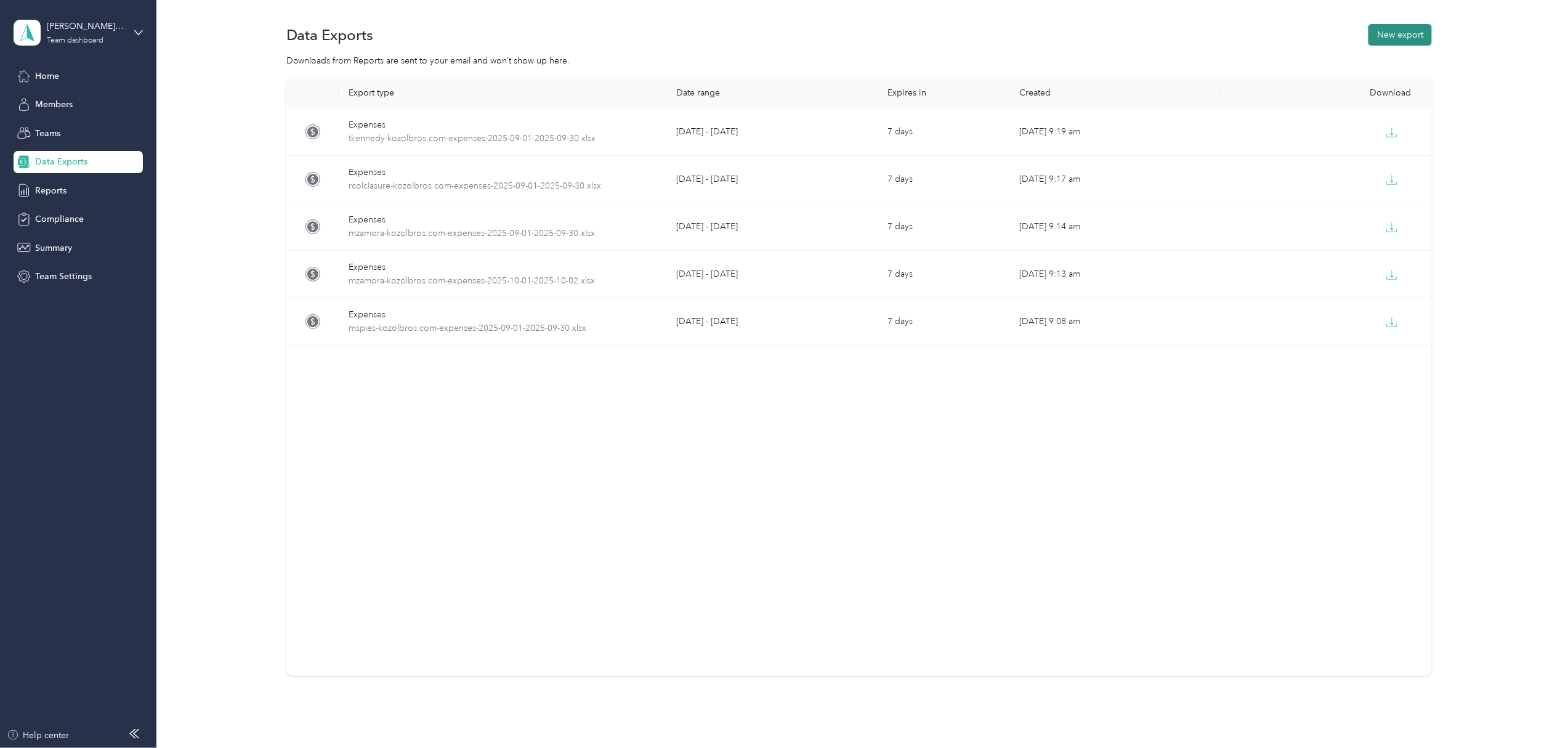
click at [1383, 28] on button "New export" at bounding box center [1400, 35] width 64 height 22
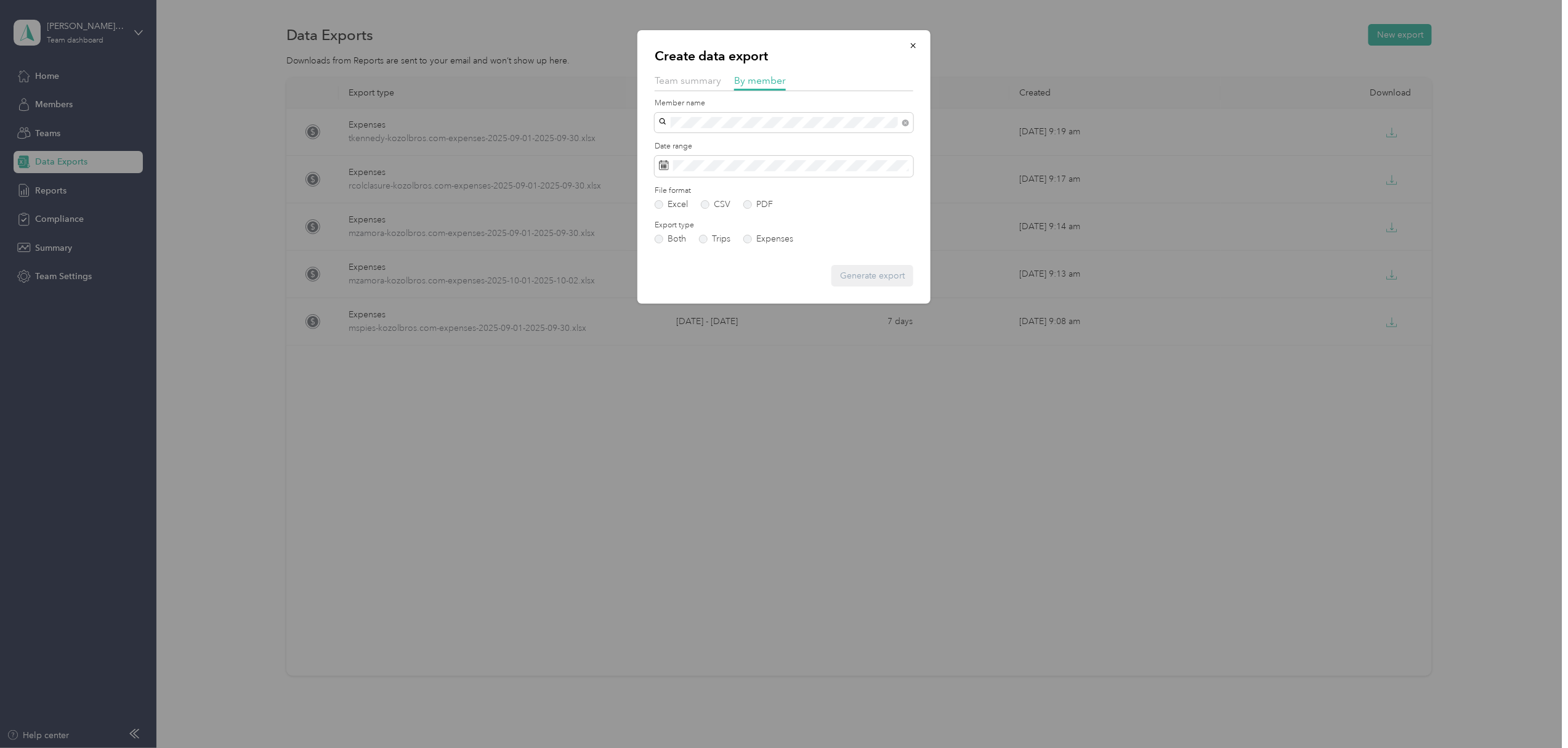
click at [701, 143] on div "[PERSON_NAME]" at bounding box center [784, 144] width 242 height 13
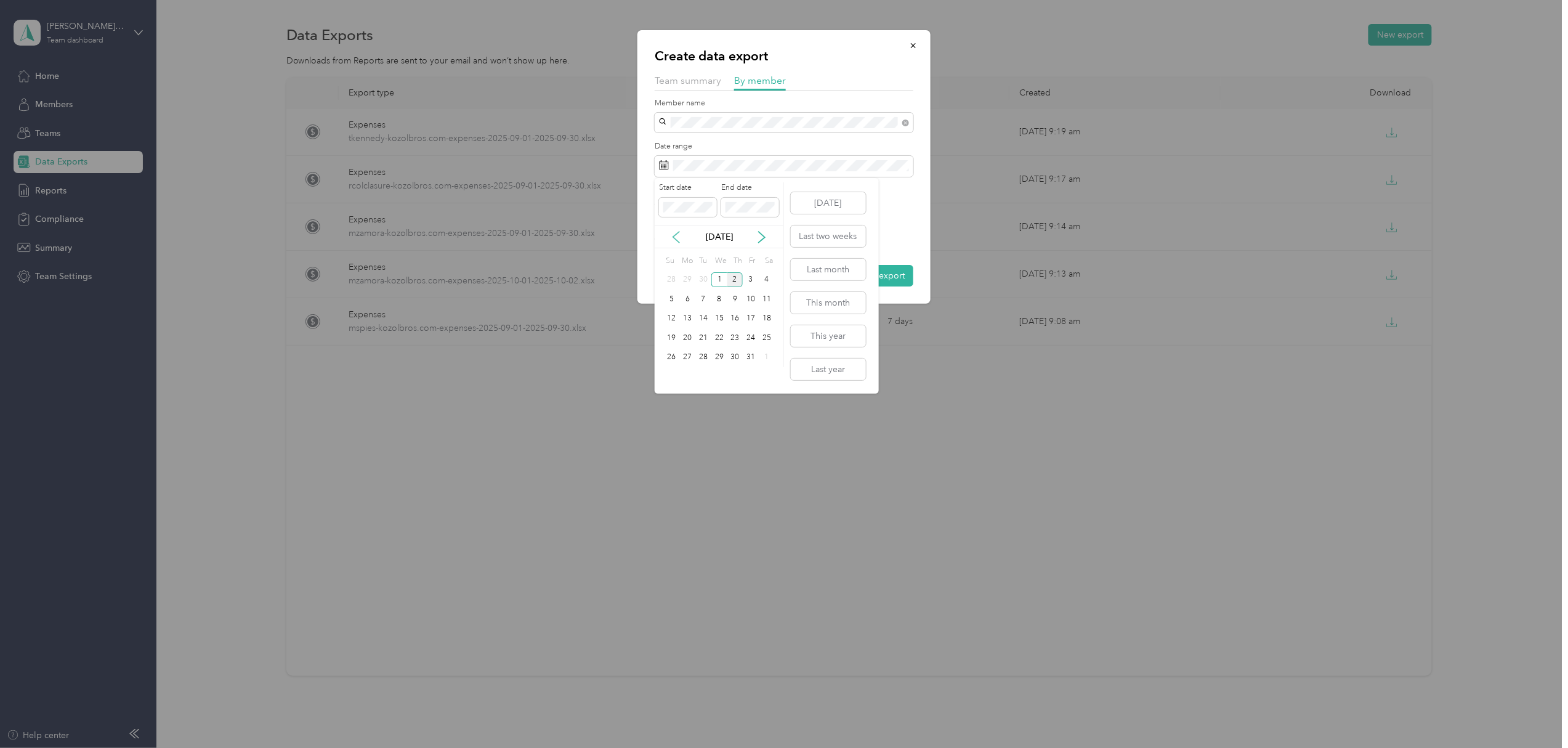
click at [668, 237] on div "[DATE]" at bounding box center [719, 237] width 129 height 13
click at [677, 237] on icon at bounding box center [676, 237] width 12 height 12
drag, startPoint x: 684, startPoint y: 275, endPoint x: 690, endPoint y: 276, distance: 6.1
click at [686, 275] on div "1" at bounding box center [688, 280] width 16 height 16
click at [696, 353] on div "30" at bounding box center [703, 358] width 16 height 16
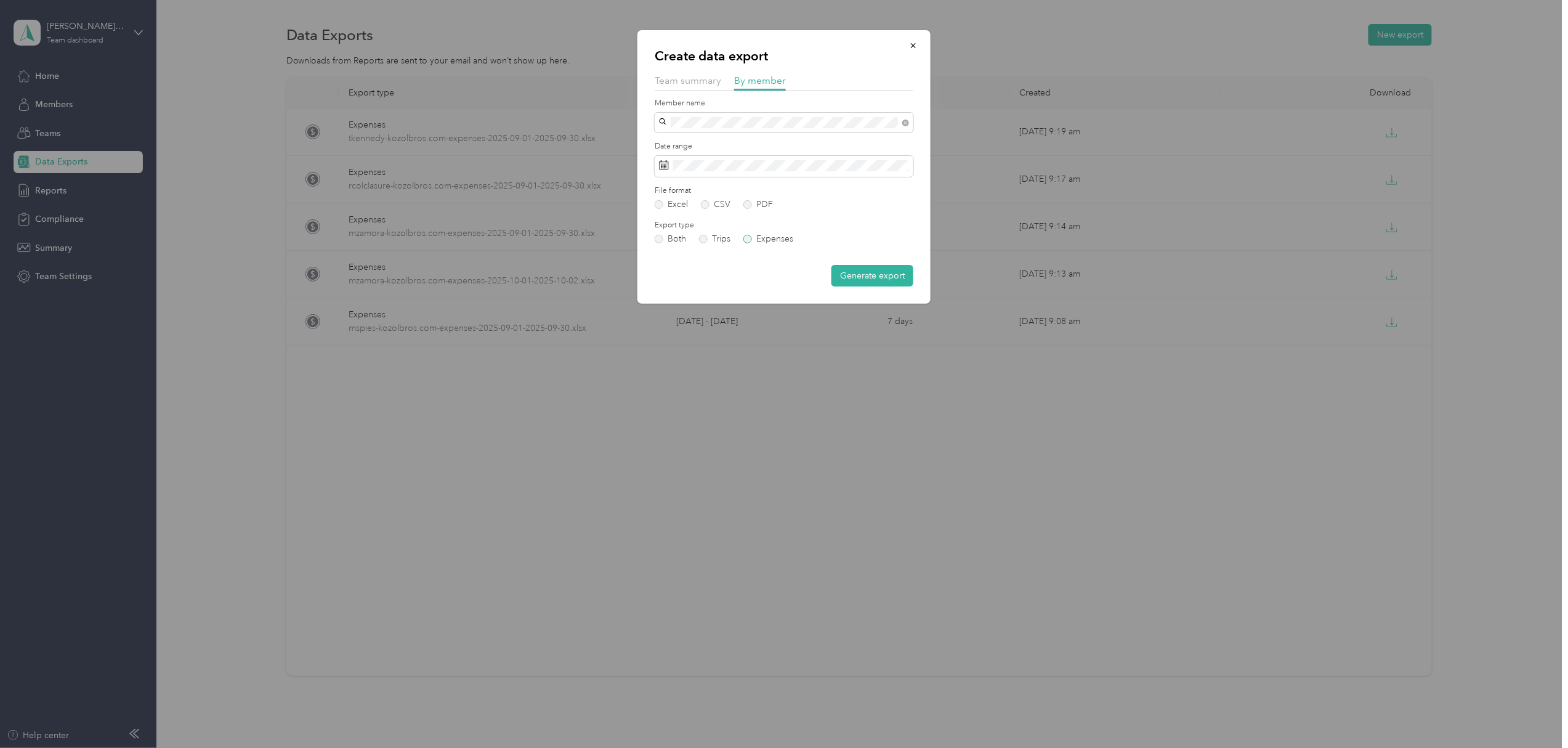
click at [750, 239] on label "Expenses" at bounding box center [768, 239] width 50 height 9
click at [868, 274] on button "Generate export" at bounding box center [873, 276] width 82 height 22
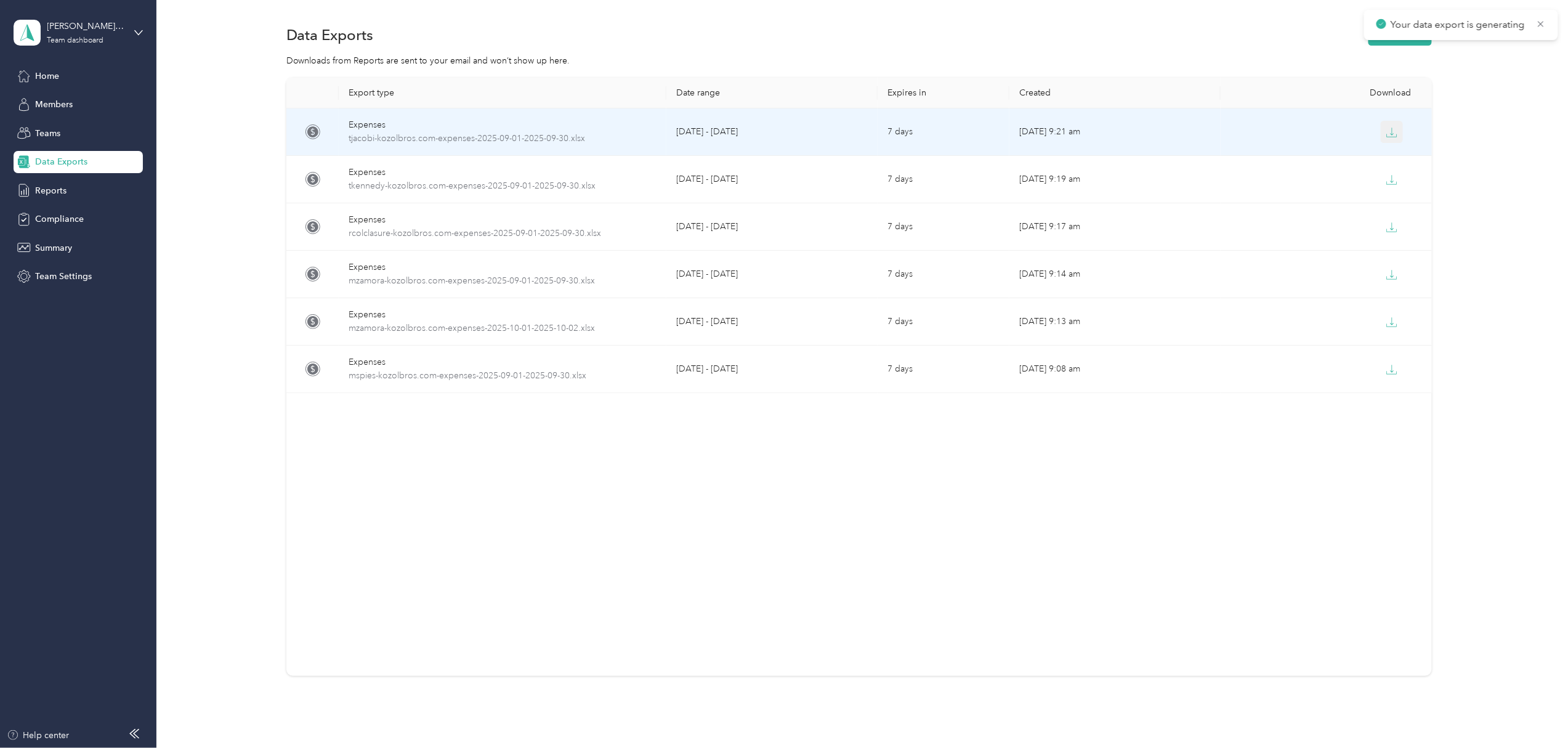
click at [1387, 128] on icon "button" at bounding box center [1392, 132] width 11 height 11
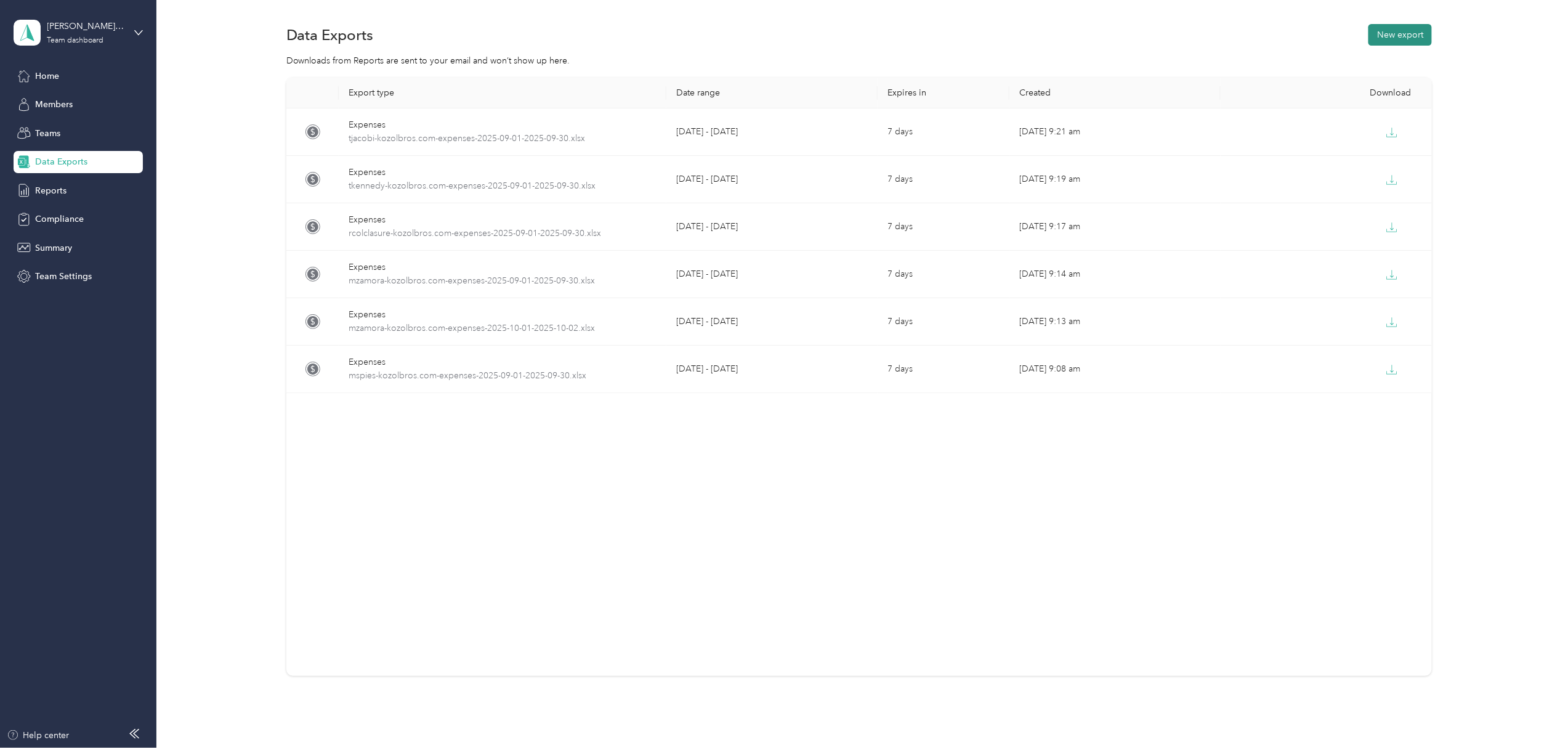
click at [1398, 28] on button "New export" at bounding box center [1400, 35] width 64 height 22
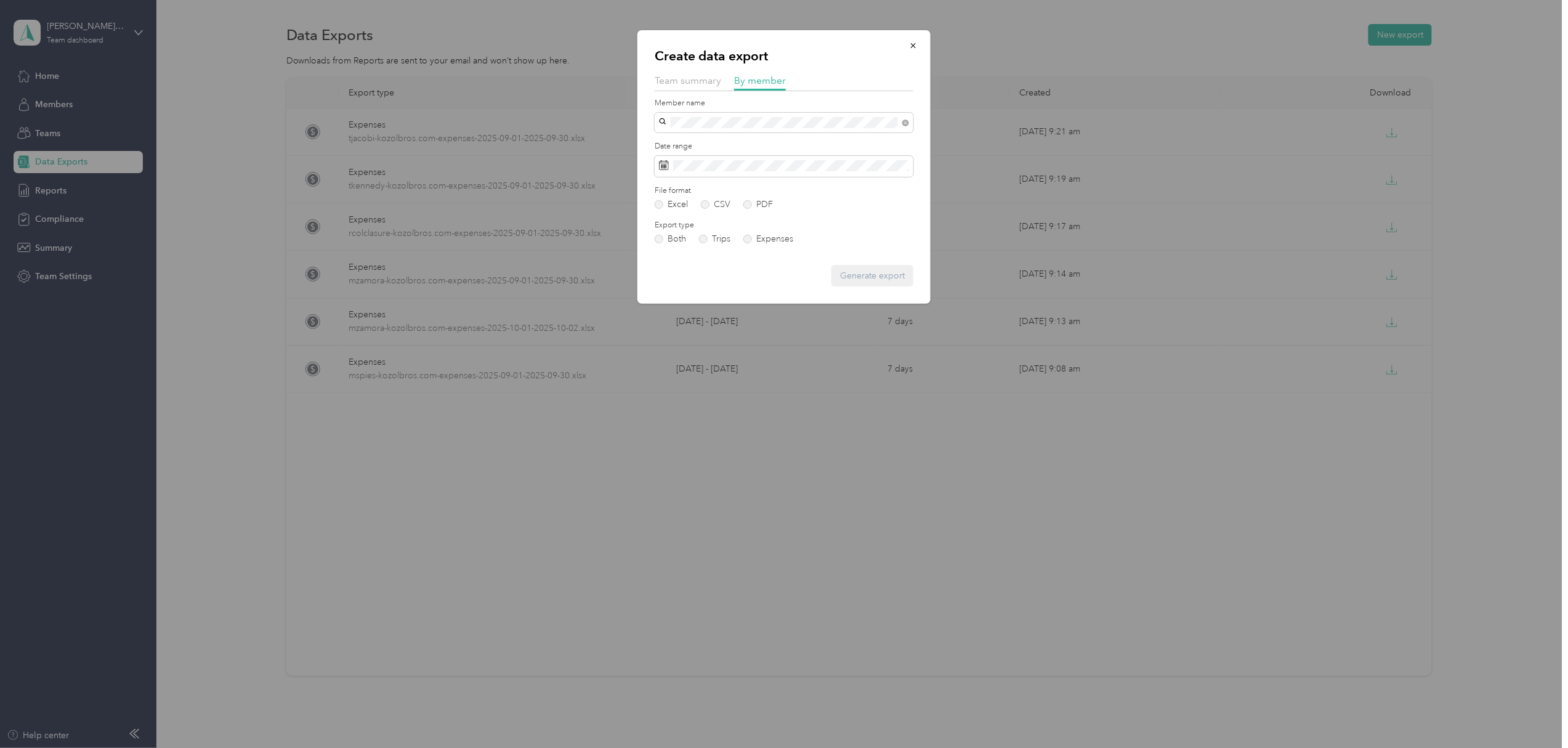
click at [716, 146] on li "[PERSON_NAME]" at bounding box center [784, 137] width 258 height 22
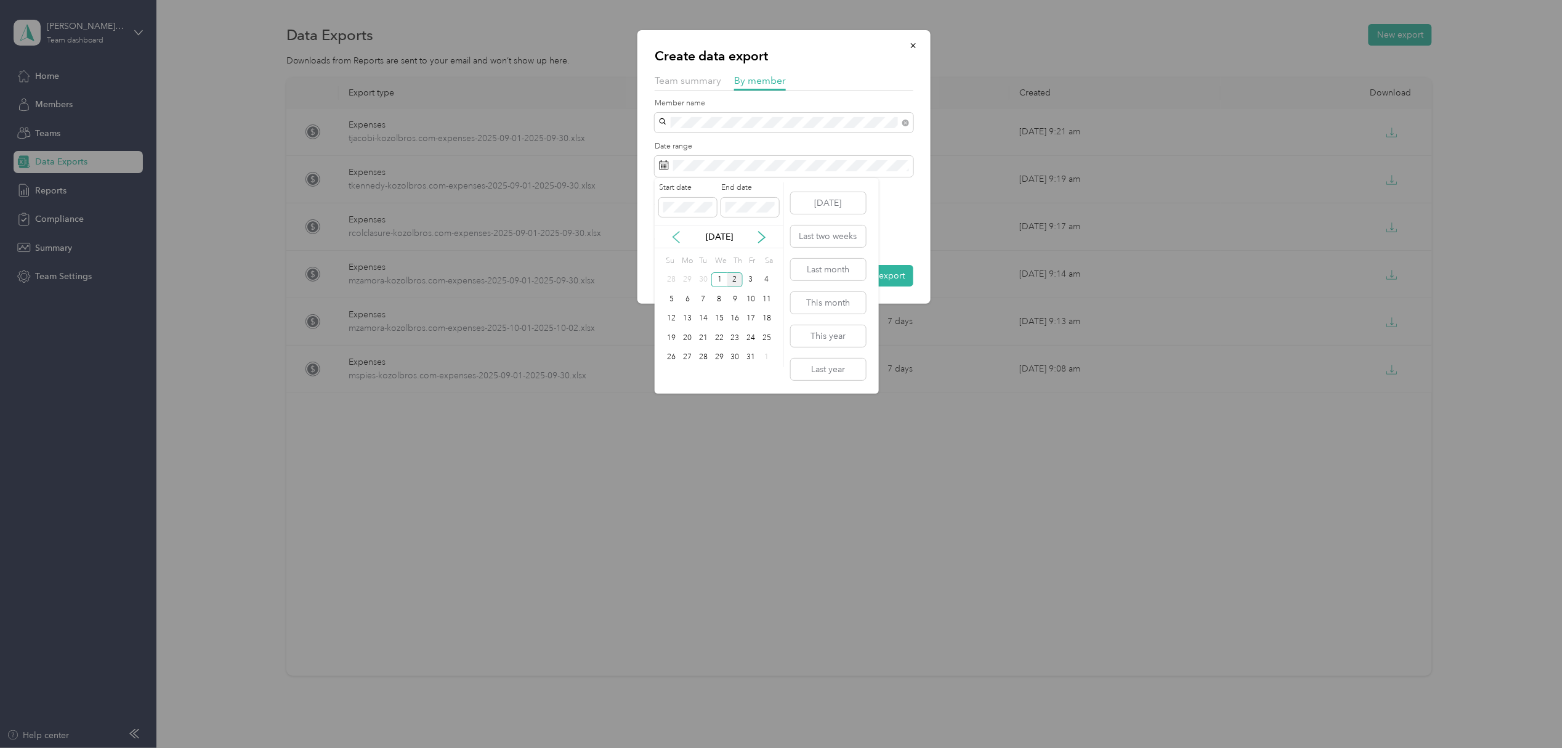
click at [673, 236] on icon at bounding box center [676, 237] width 12 height 12
click at [683, 278] on div "1" at bounding box center [688, 280] width 16 height 16
click at [701, 353] on div "30" at bounding box center [703, 358] width 16 height 16
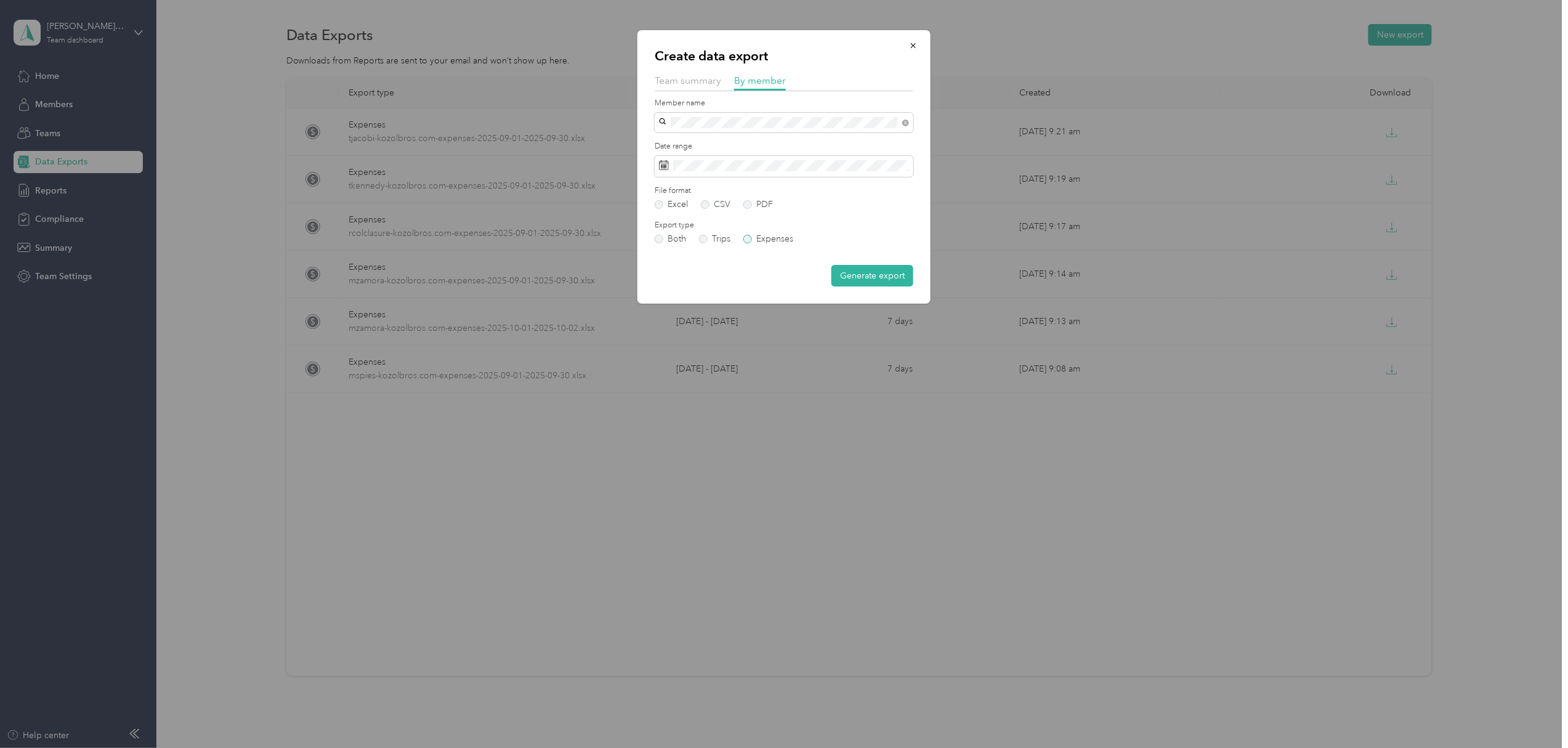
click at [749, 239] on label "Expenses" at bounding box center [768, 239] width 50 height 9
click at [878, 270] on button "Generate export" at bounding box center [873, 276] width 82 height 22
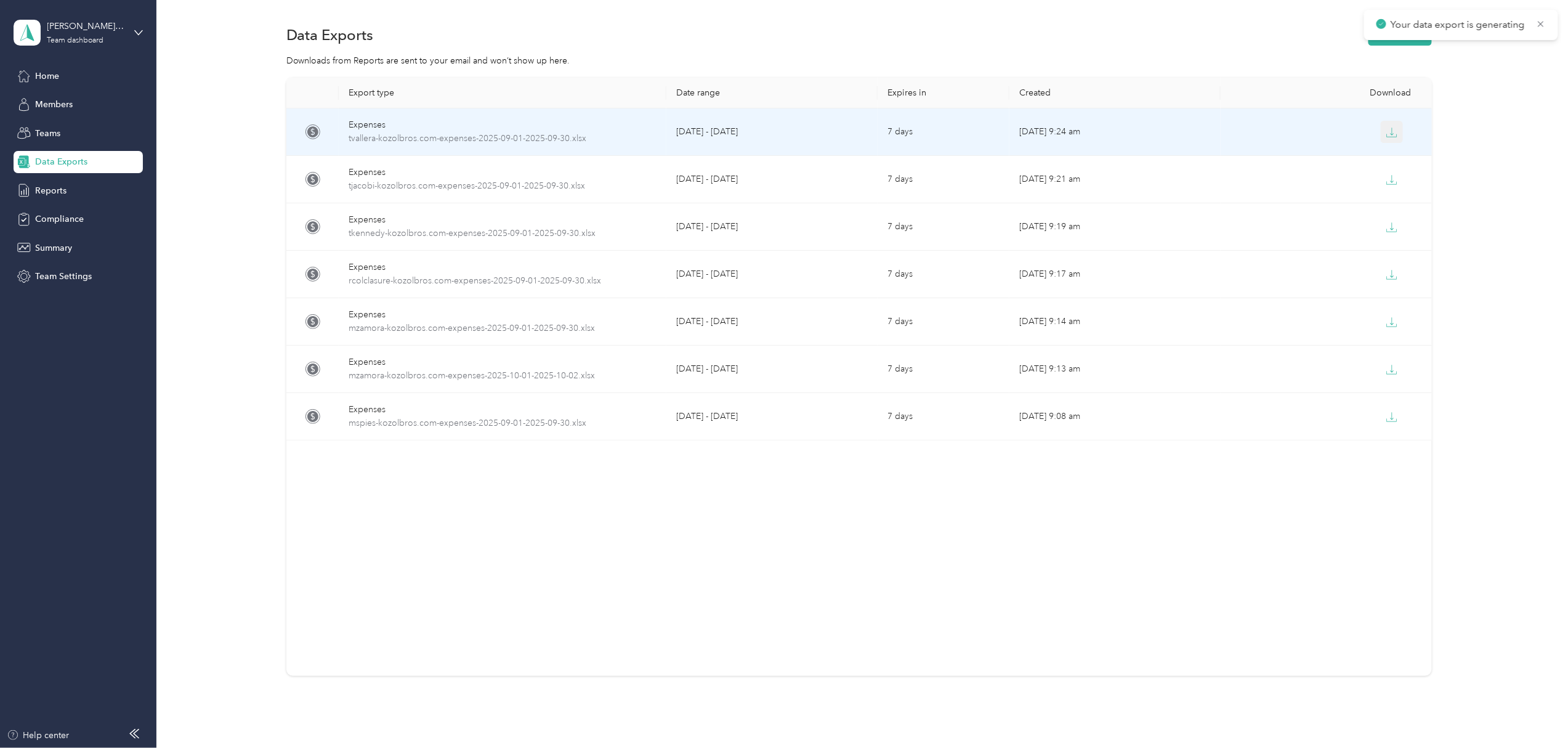
click at [1389, 136] on icon "button" at bounding box center [1392, 132] width 11 height 11
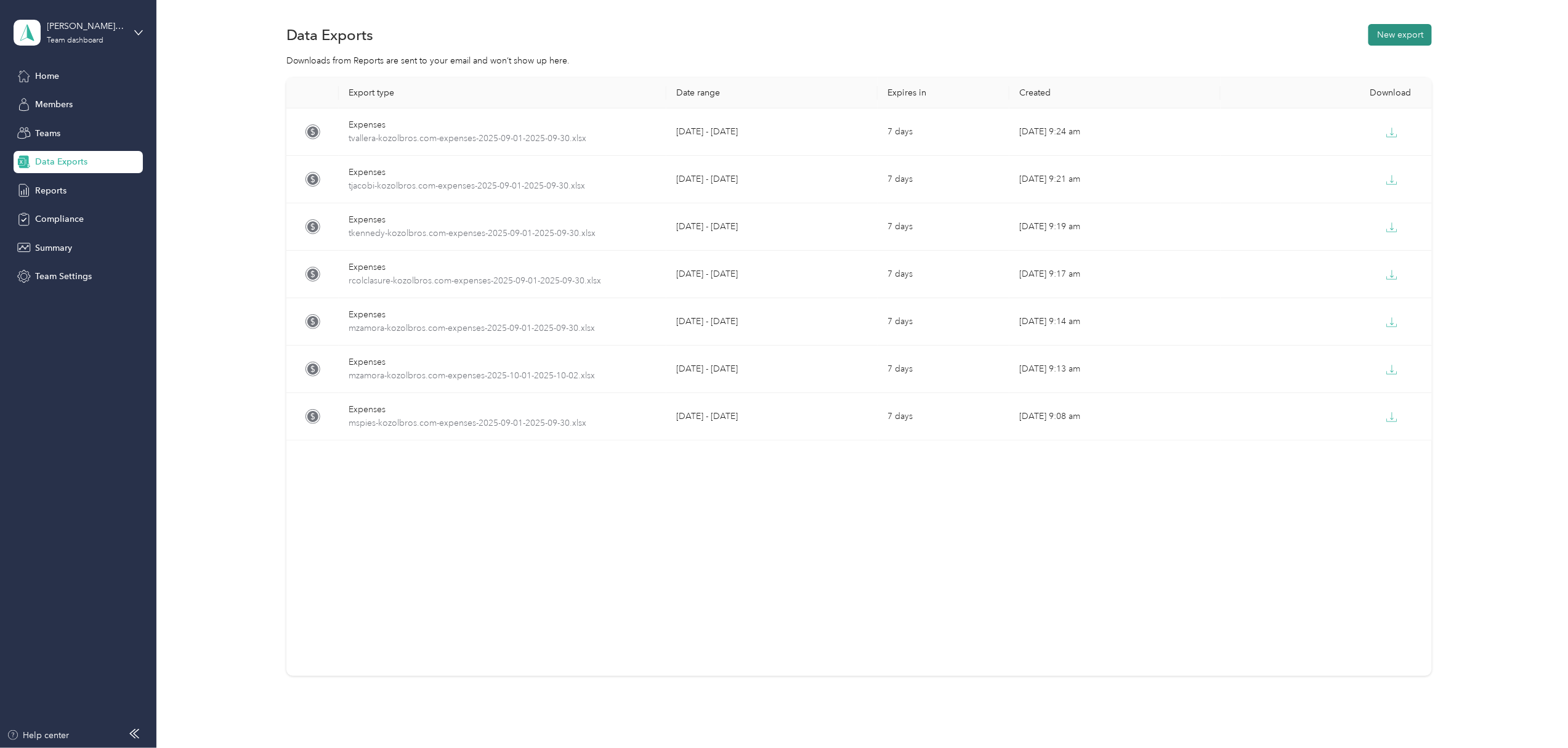
click at [1402, 31] on button "New export" at bounding box center [1400, 35] width 64 height 22
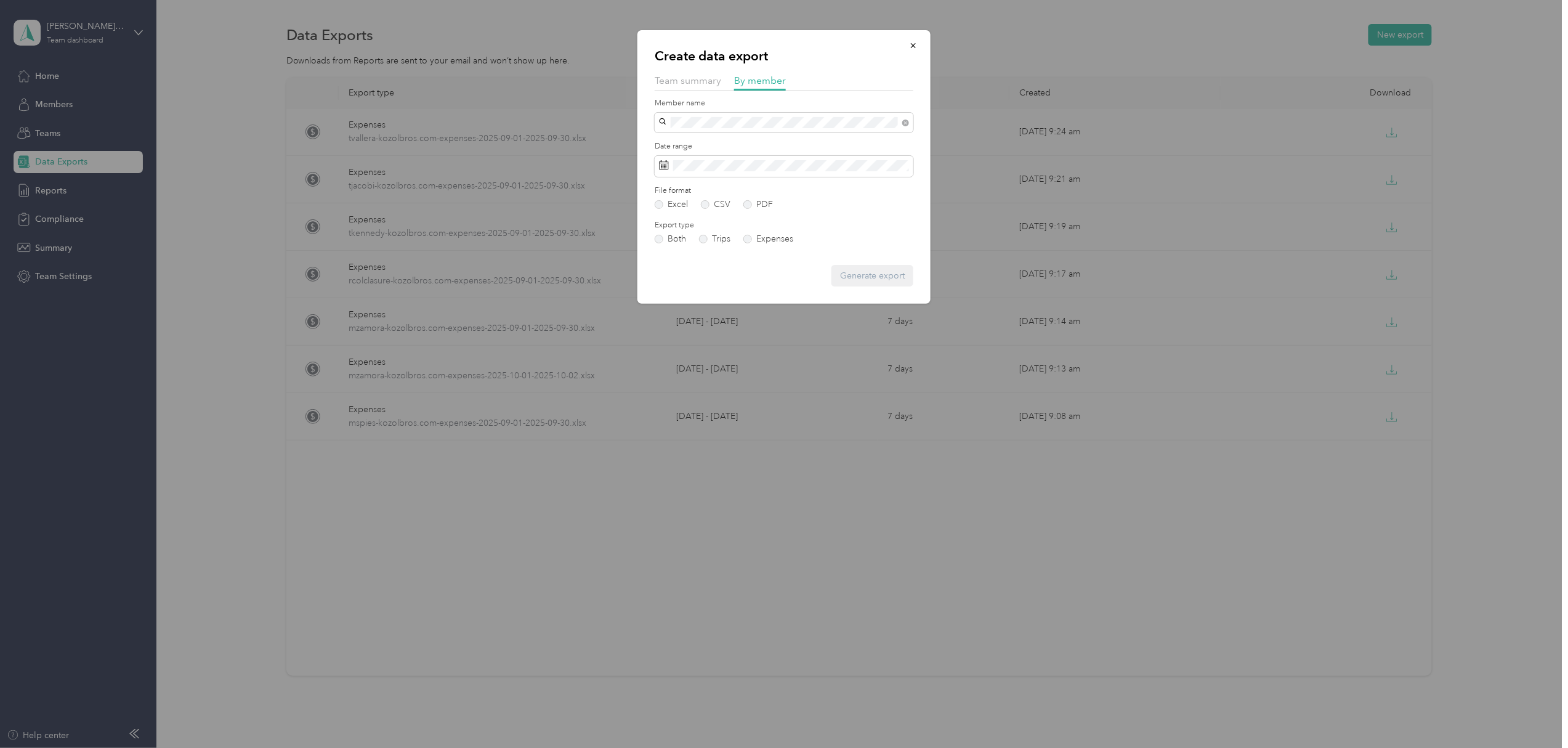
click at [719, 144] on div "[PERSON_NAME]" at bounding box center [784, 141] width 242 height 13
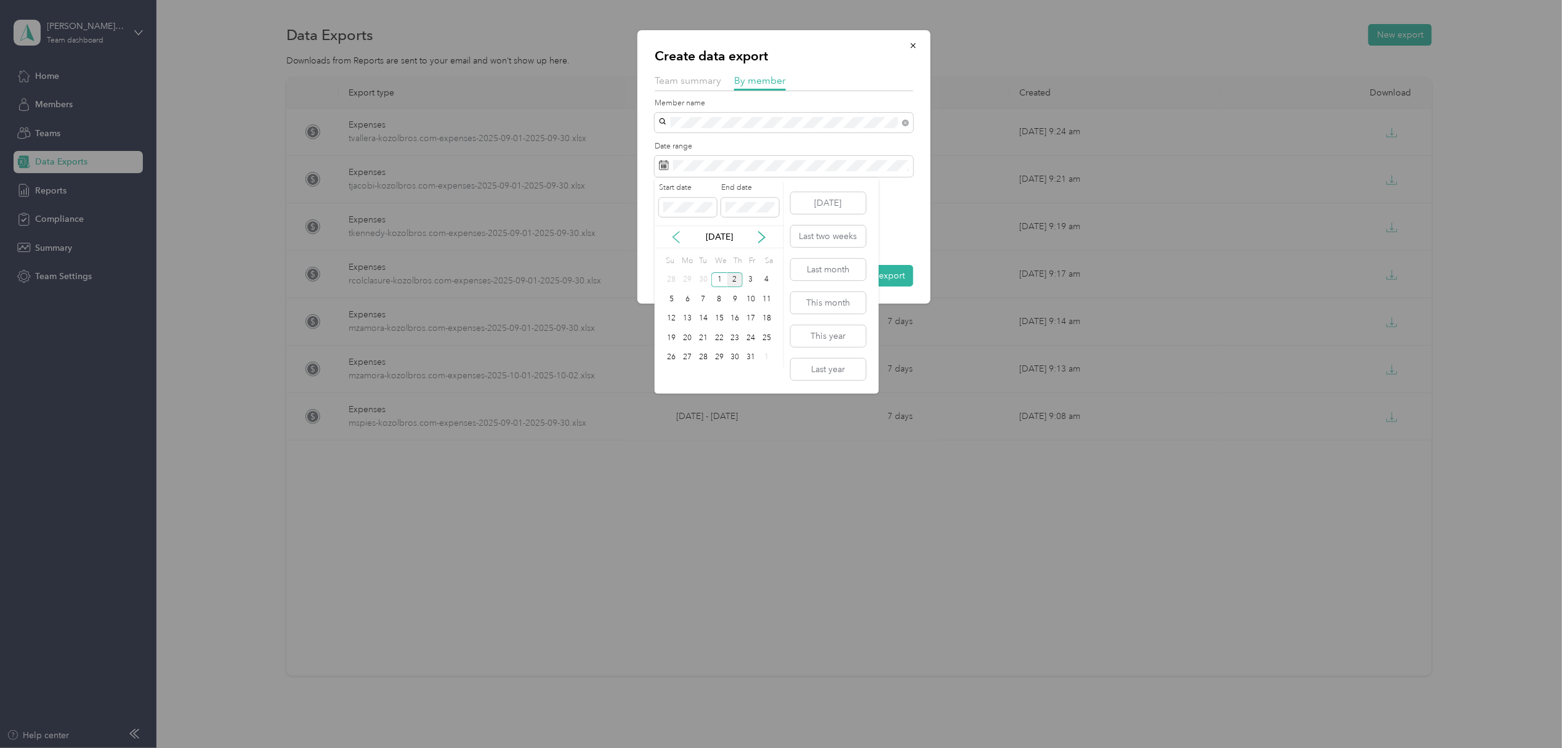
click at [678, 236] on icon at bounding box center [676, 237] width 12 height 12
click at [688, 281] on div "1" at bounding box center [688, 280] width 16 height 16
click at [708, 356] on div "30" at bounding box center [703, 358] width 16 height 16
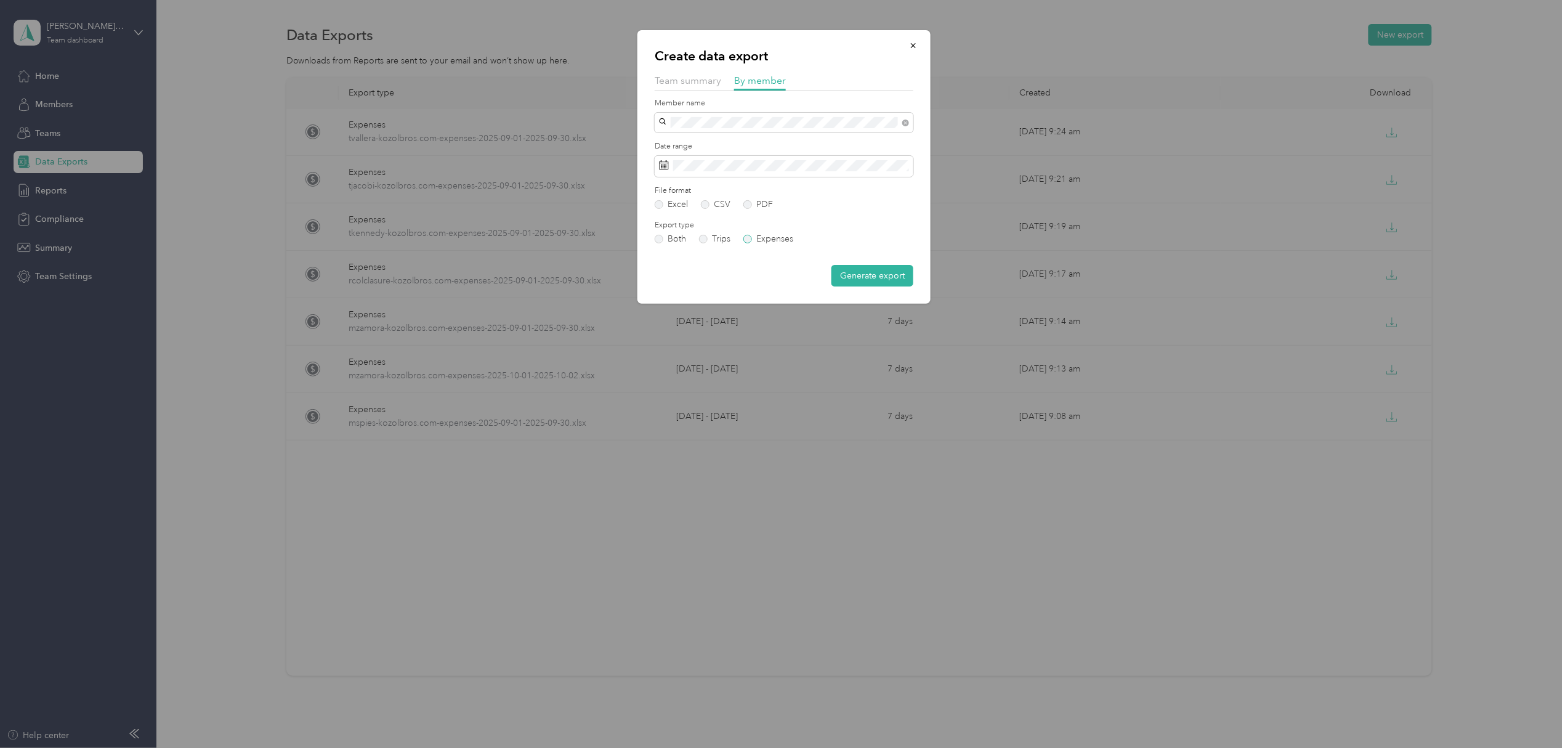
click at [748, 237] on label "Expenses" at bounding box center [768, 239] width 50 height 9
click at [871, 270] on button "Generate export" at bounding box center [873, 276] width 82 height 22
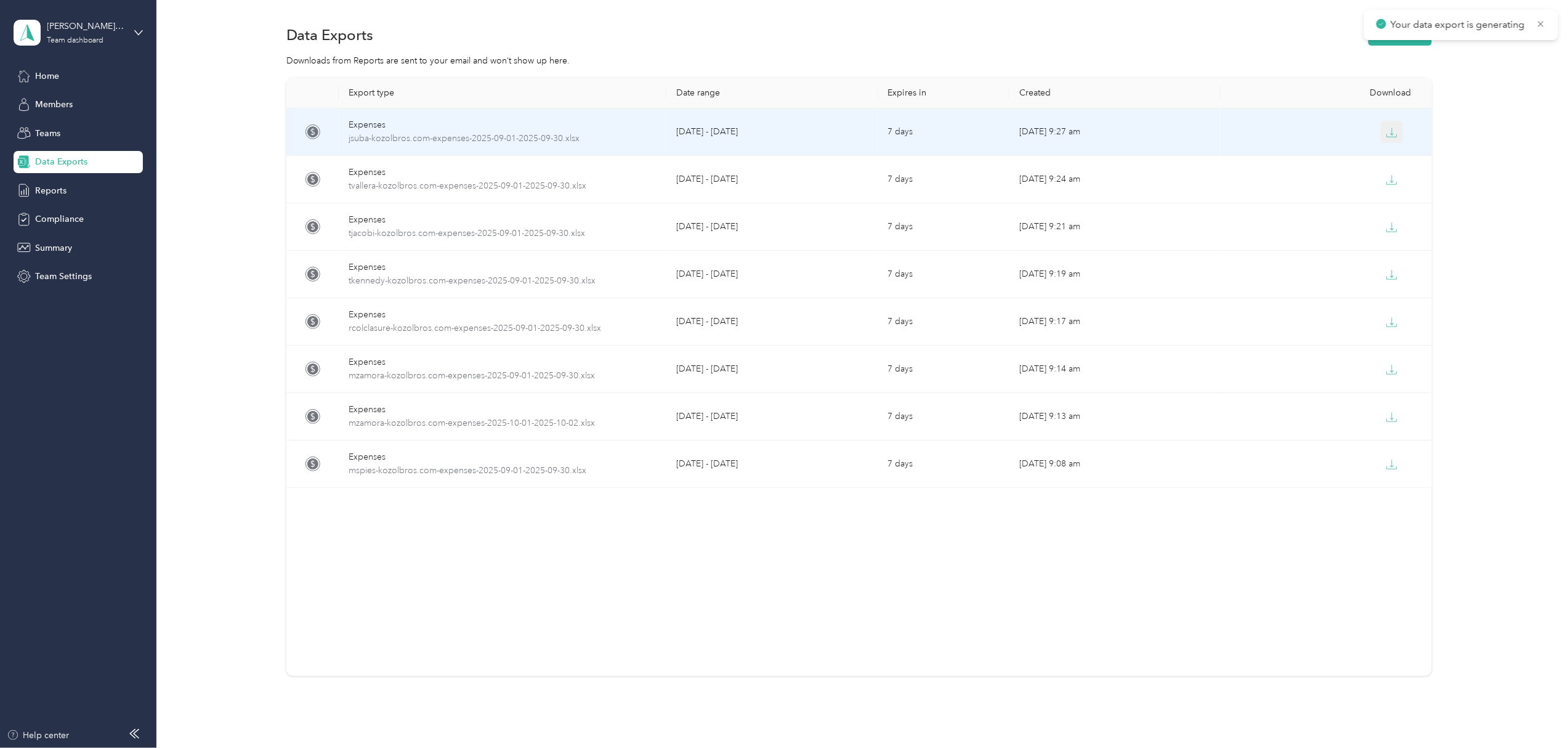
click at [1381, 129] on button "button" at bounding box center [1392, 131] width 22 height 22
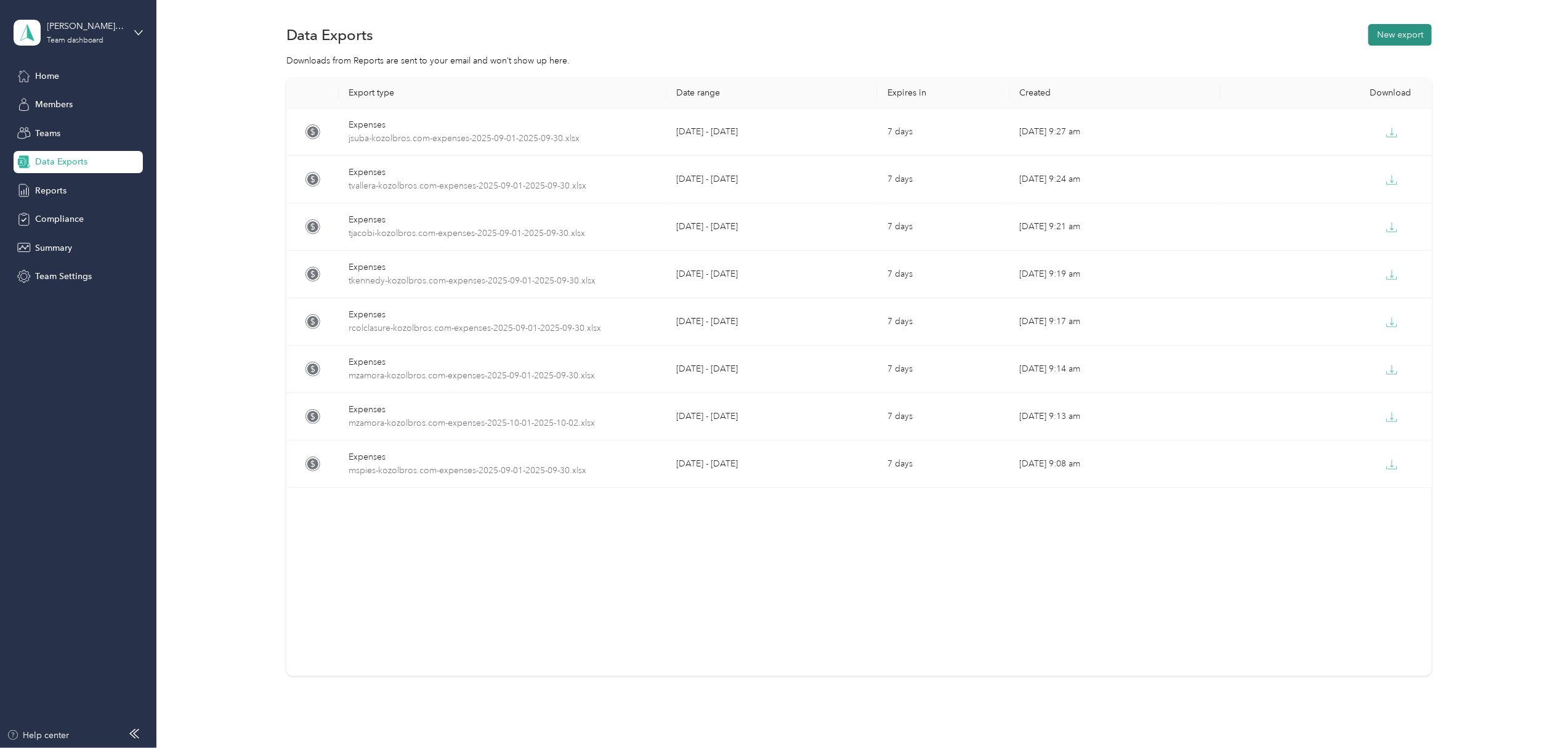
click at [1392, 38] on button "New export" at bounding box center [1400, 35] width 64 height 22
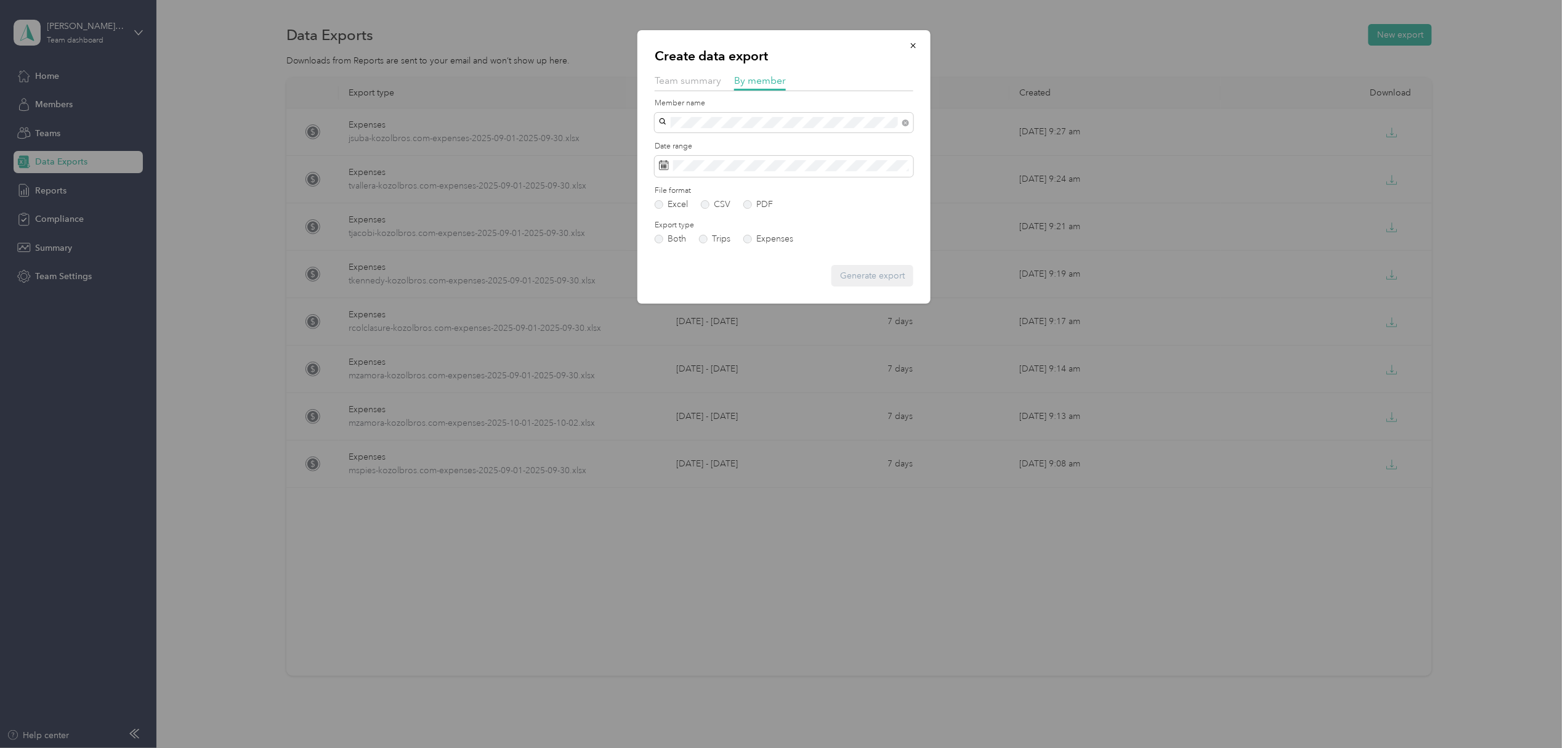
click at [671, 147] on li "[PERSON_NAME]" at bounding box center [784, 144] width 258 height 22
click at [669, 162] on span at bounding box center [784, 167] width 258 height 21
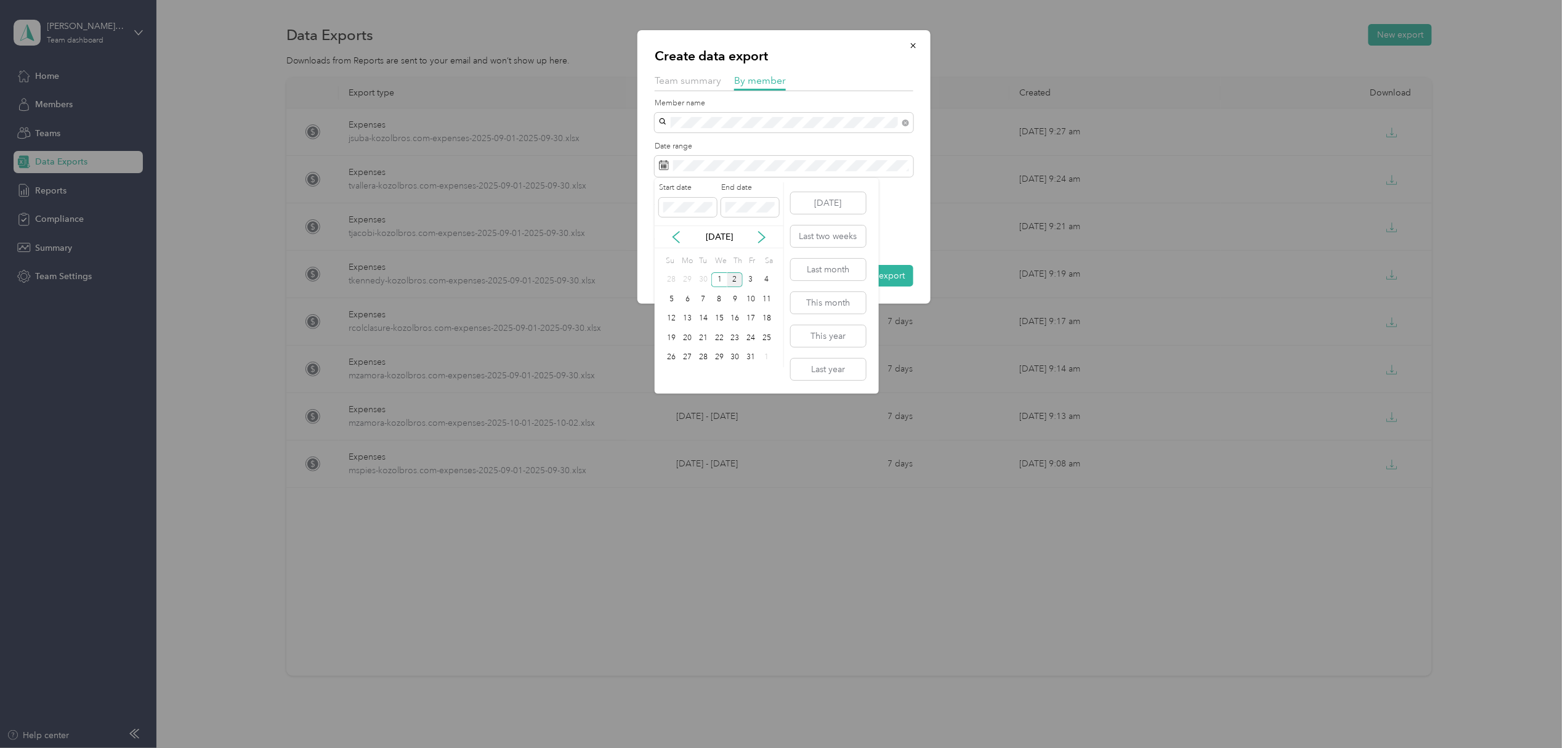
click at [674, 225] on div "[DATE]" at bounding box center [719, 237] width 129 height 23
click at [675, 236] on icon at bounding box center [676, 237] width 12 height 12
click at [684, 276] on div "1" at bounding box center [688, 280] width 16 height 16
click at [703, 357] on div "30" at bounding box center [703, 358] width 16 height 16
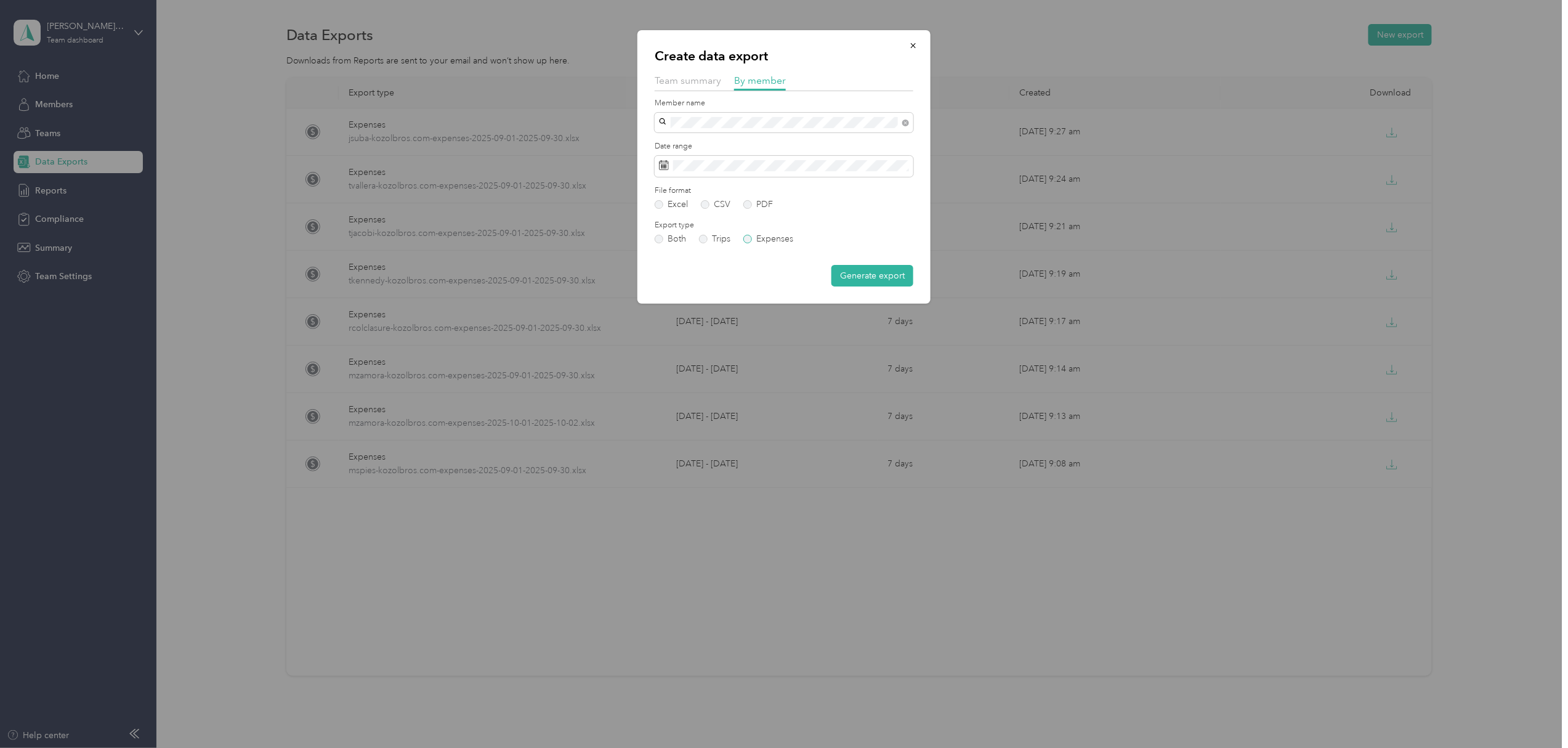
click at [747, 235] on label "Expenses" at bounding box center [768, 239] width 50 height 9
click at [865, 273] on button "Generate export" at bounding box center [873, 276] width 82 height 22
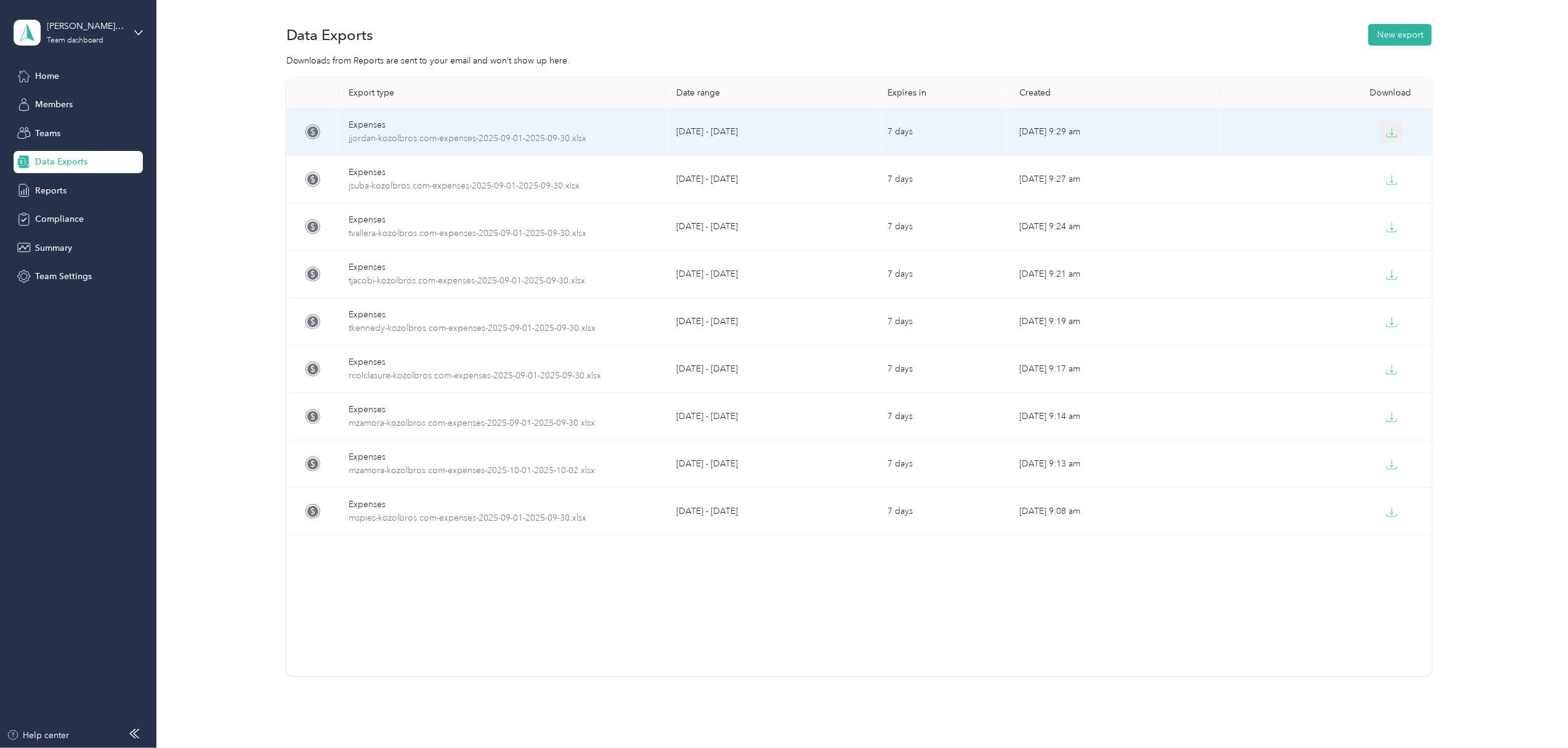
click at [1389, 124] on button "button" at bounding box center [1392, 131] width 22 height 22
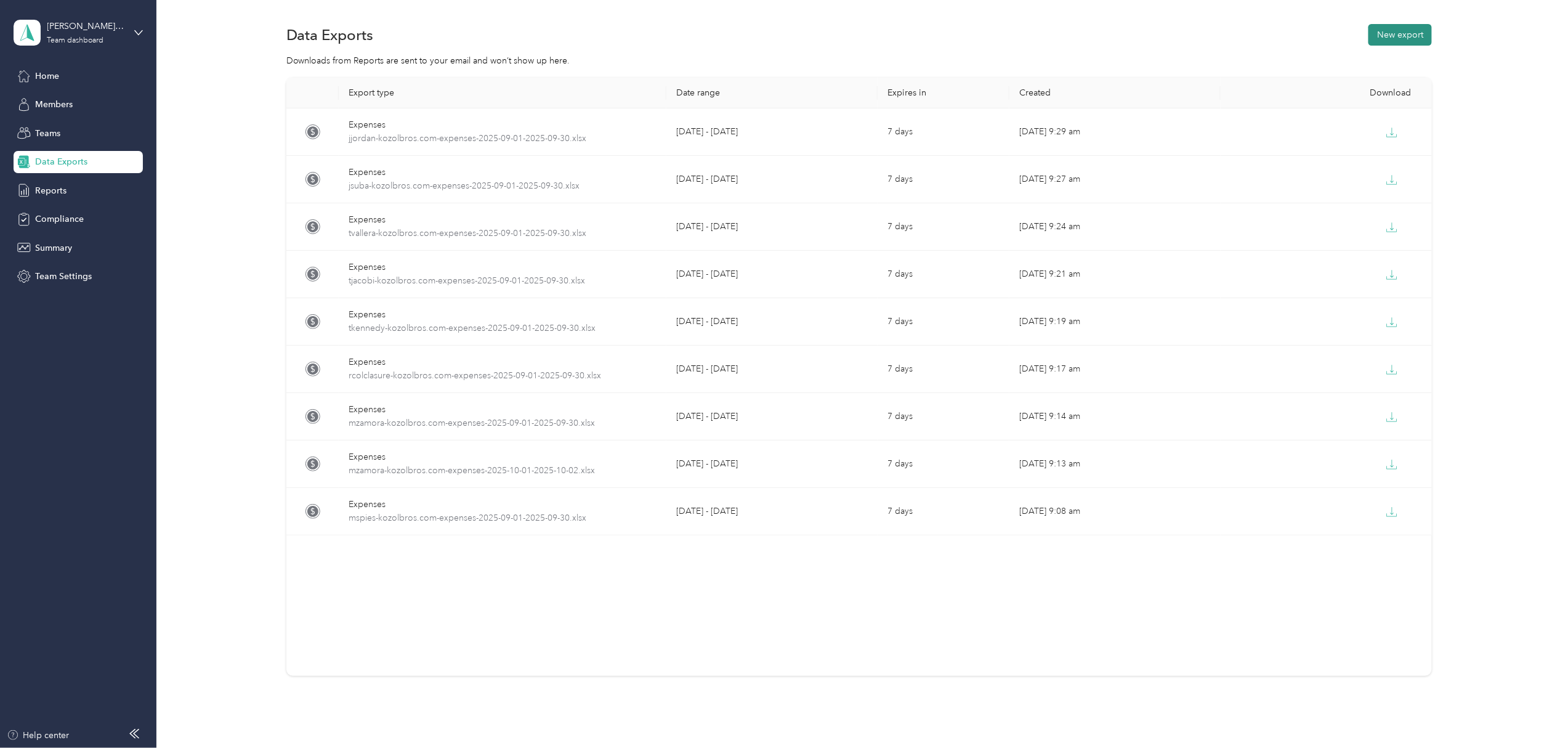
click at [1391, 37] on button "New export" at bounding box center [1400, 35] width 64 height 22
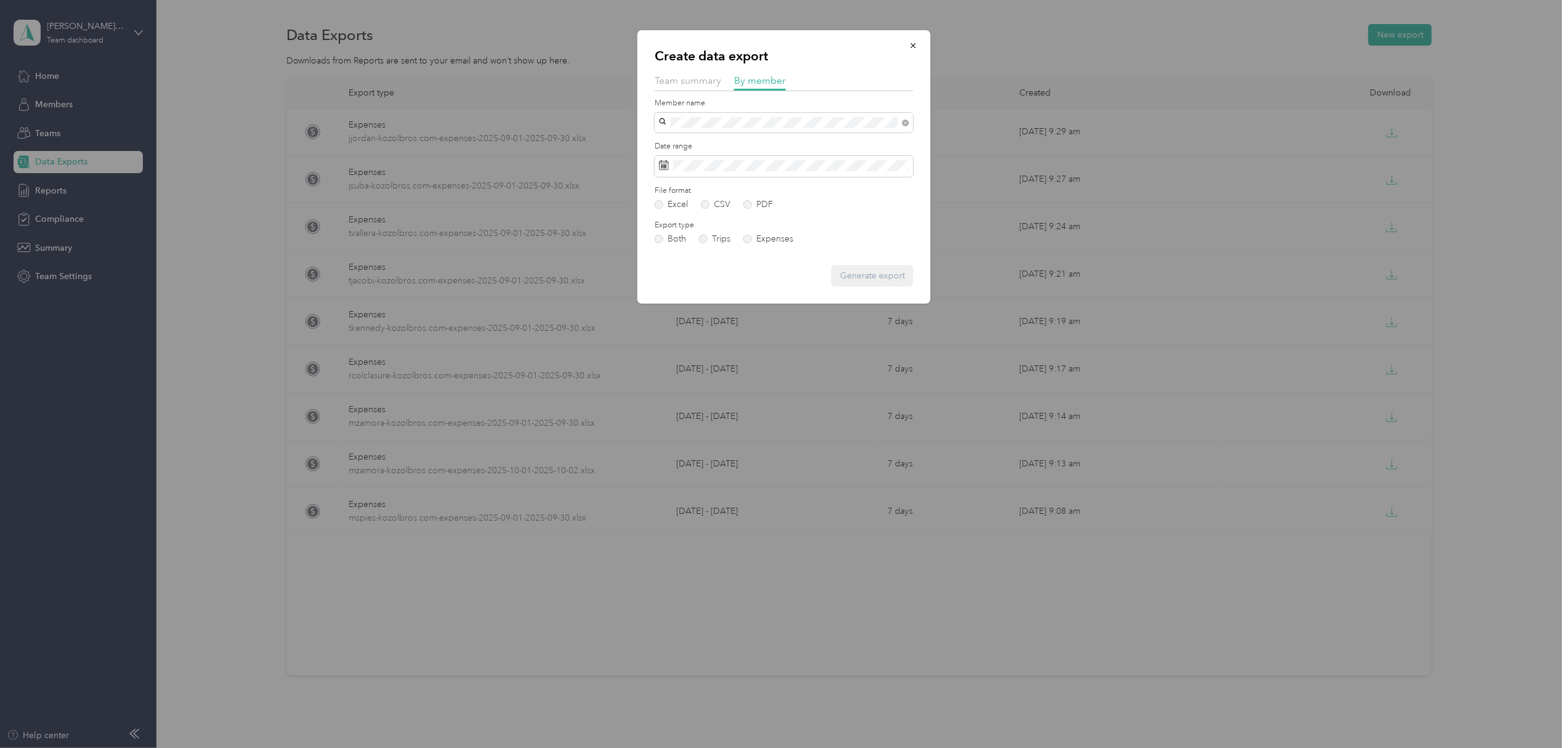
click at [726, 143] on div "[PERSON_NAME]" at bounding box center [784, 143] width 242 height 13
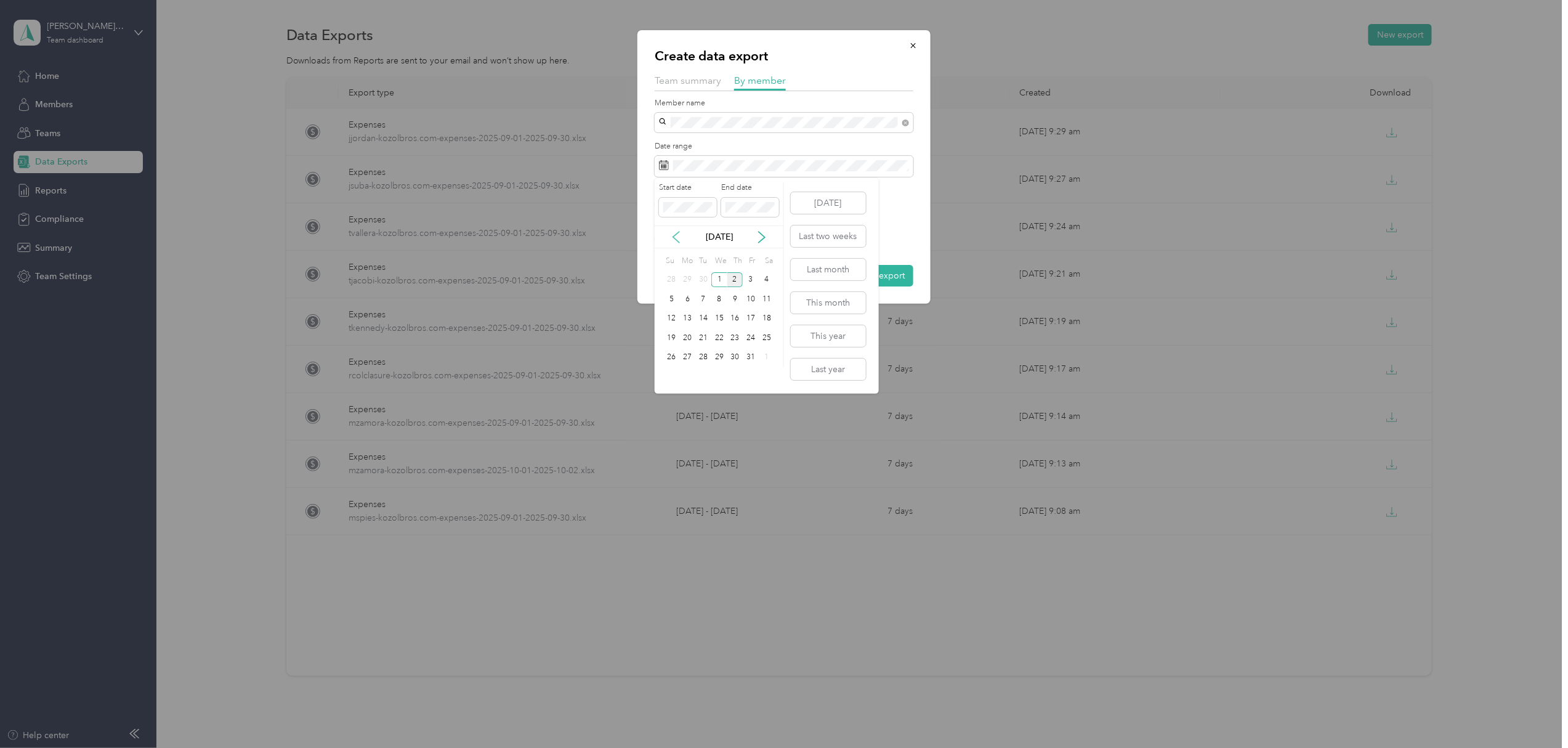
click at [673, 235] on icon at bounding box center [676, 237] width 12 height 12
click at [685, 279] on div "1" at bounding box center [688, 280] width 16 height 16
click at [702, 359] on div "30" at bounding box center [703, 358] width 16 height 16
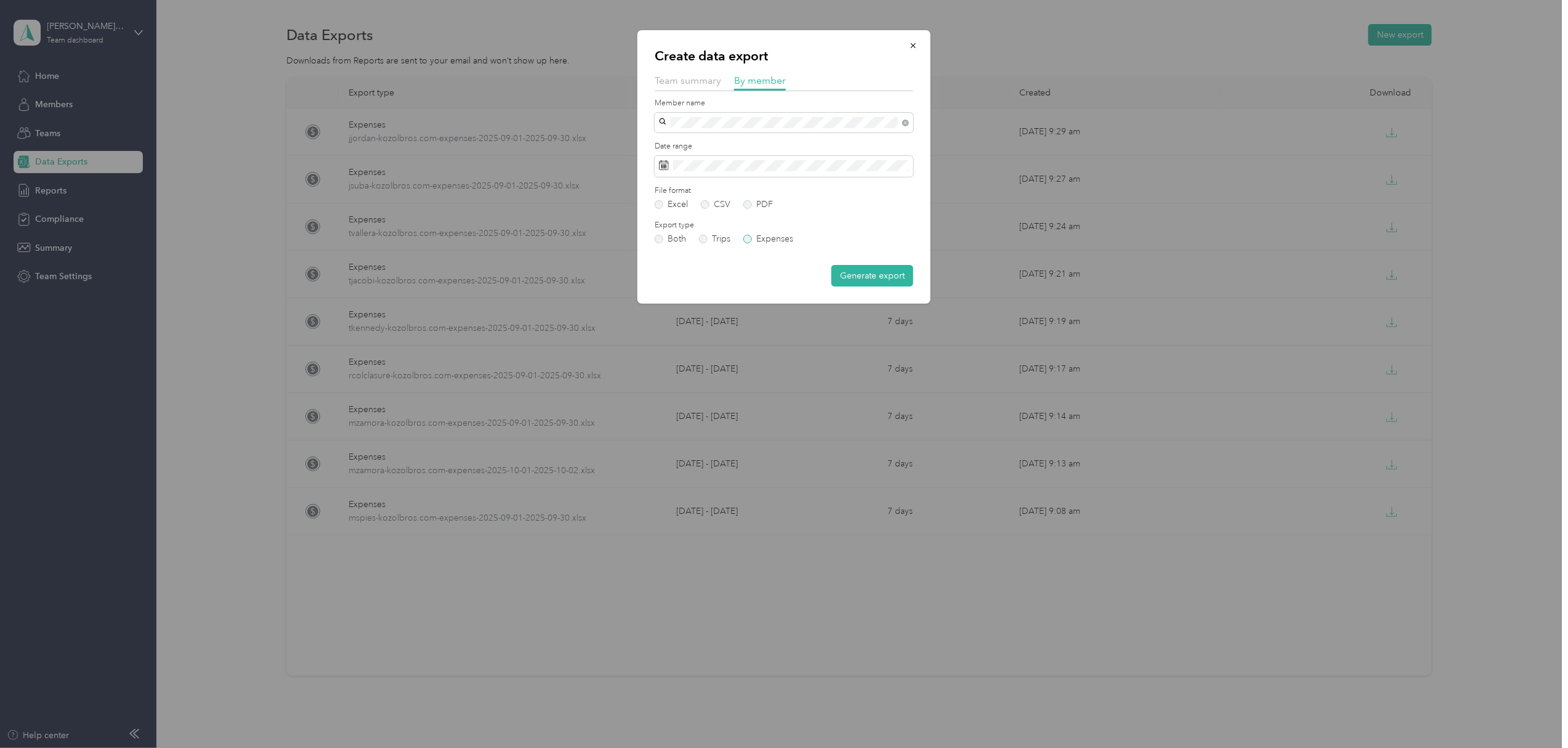
click at [750, 237] on label "Expenses" at bounding box center [768, 239] width 50 height 9
click at [883, 266] on button "Generate export" at bounding box center [873, 276] width 82 height 22
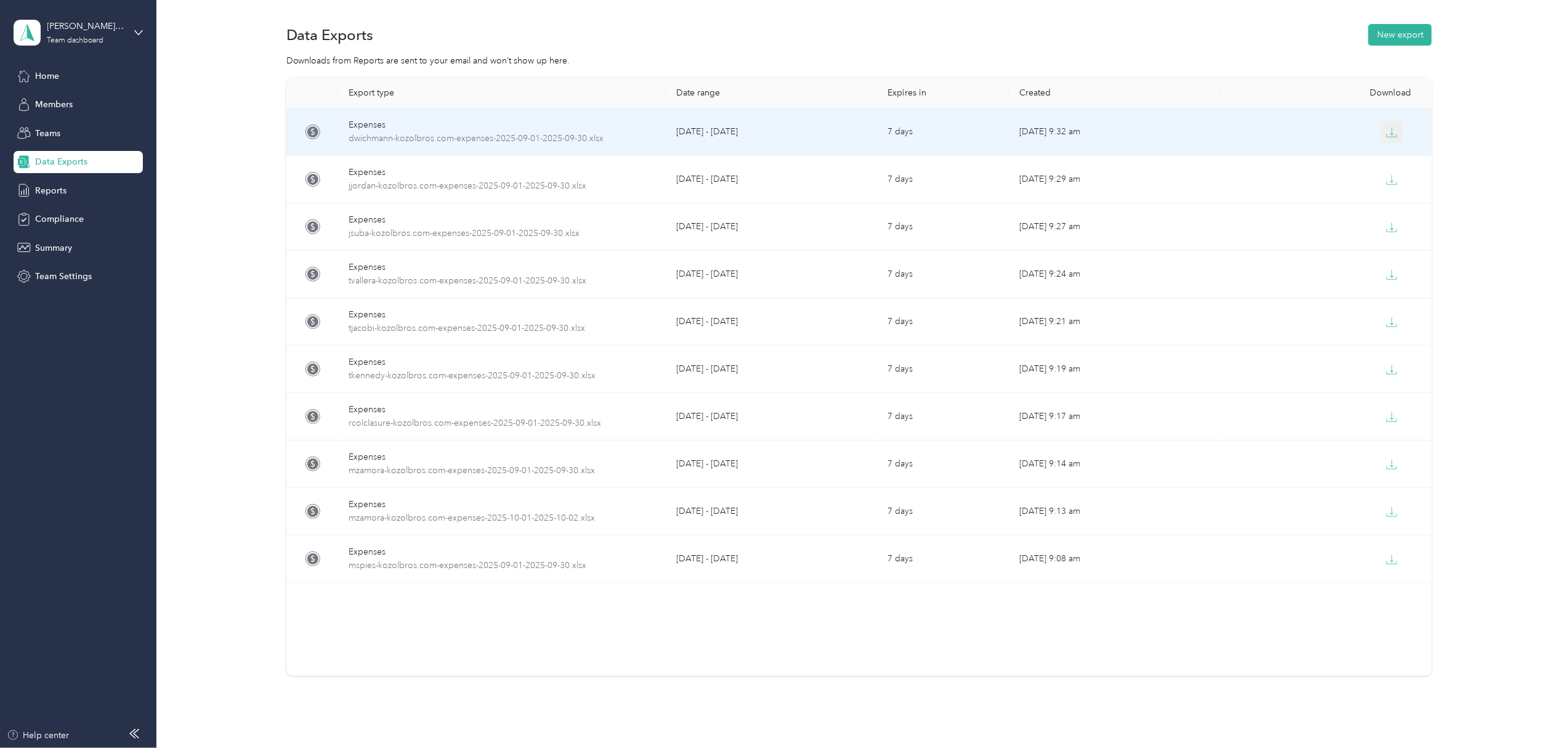
click at [1387, 134] on icon "button" at bounding box center [1392, 132] width 11 height 11
